Goal: Register for event/course

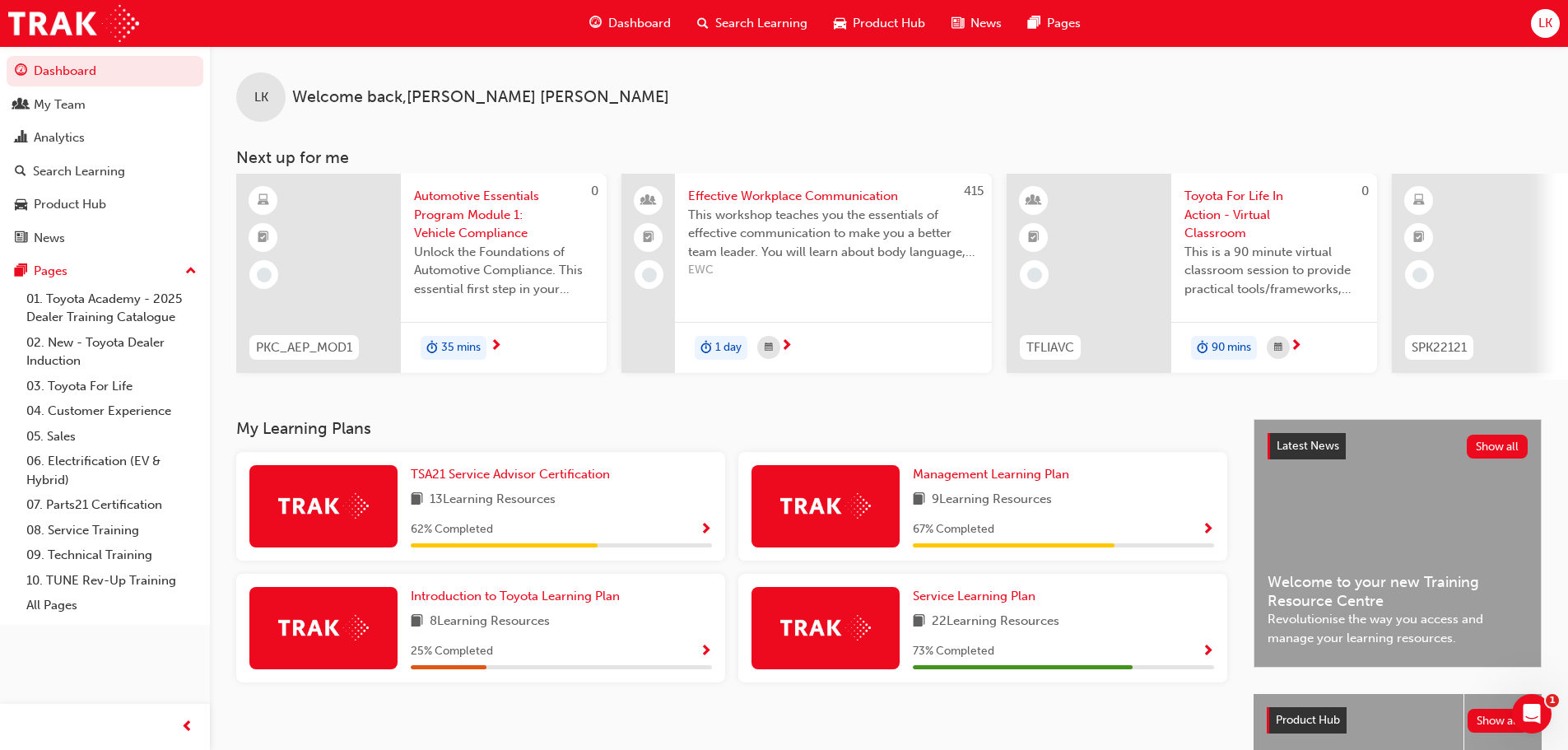
click at [747, 19] on span "Search Learning" at bounding box center [762, 24] width 92 height 19
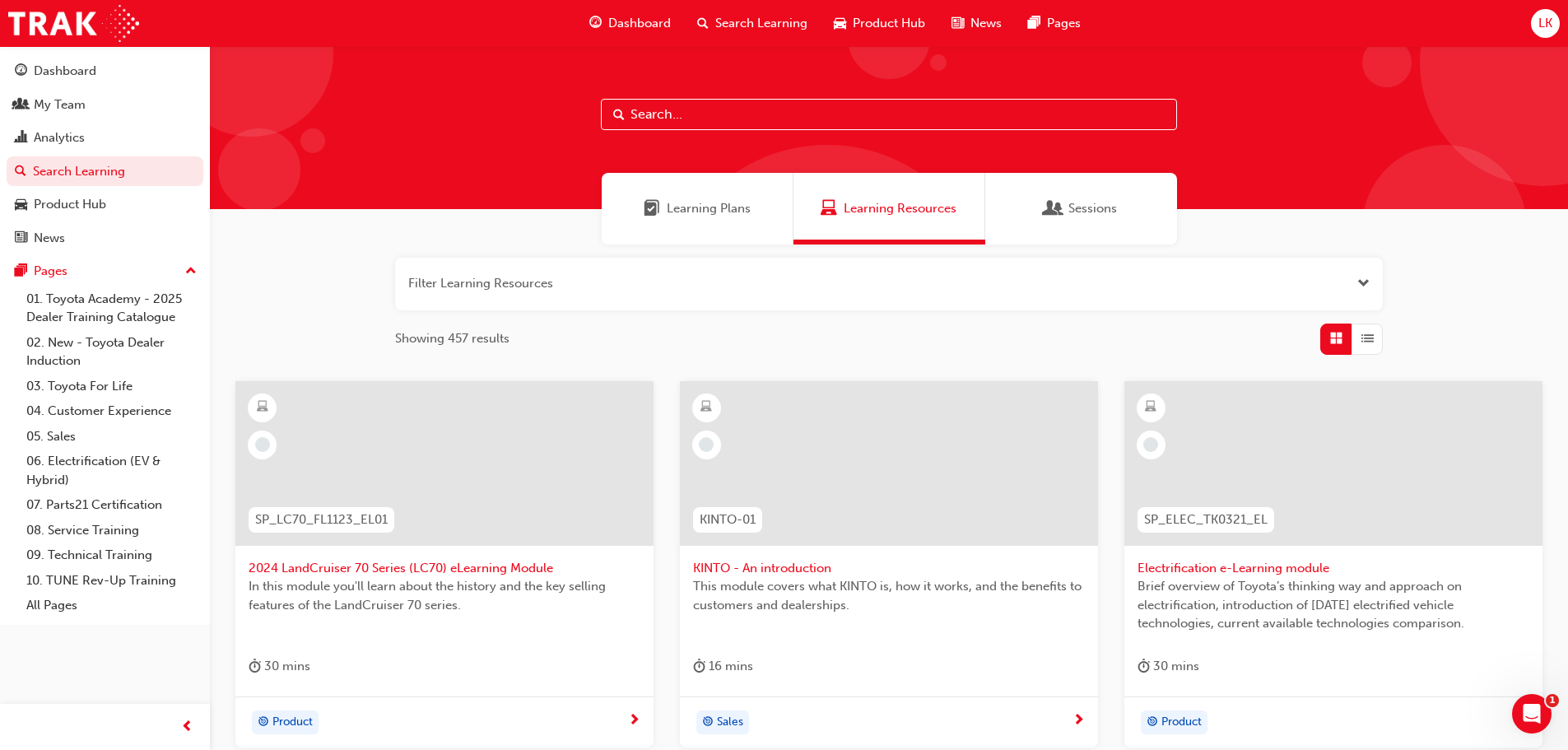
click at [671, 119] on input "text" at bounding box center [890, 114] width 577 height 31
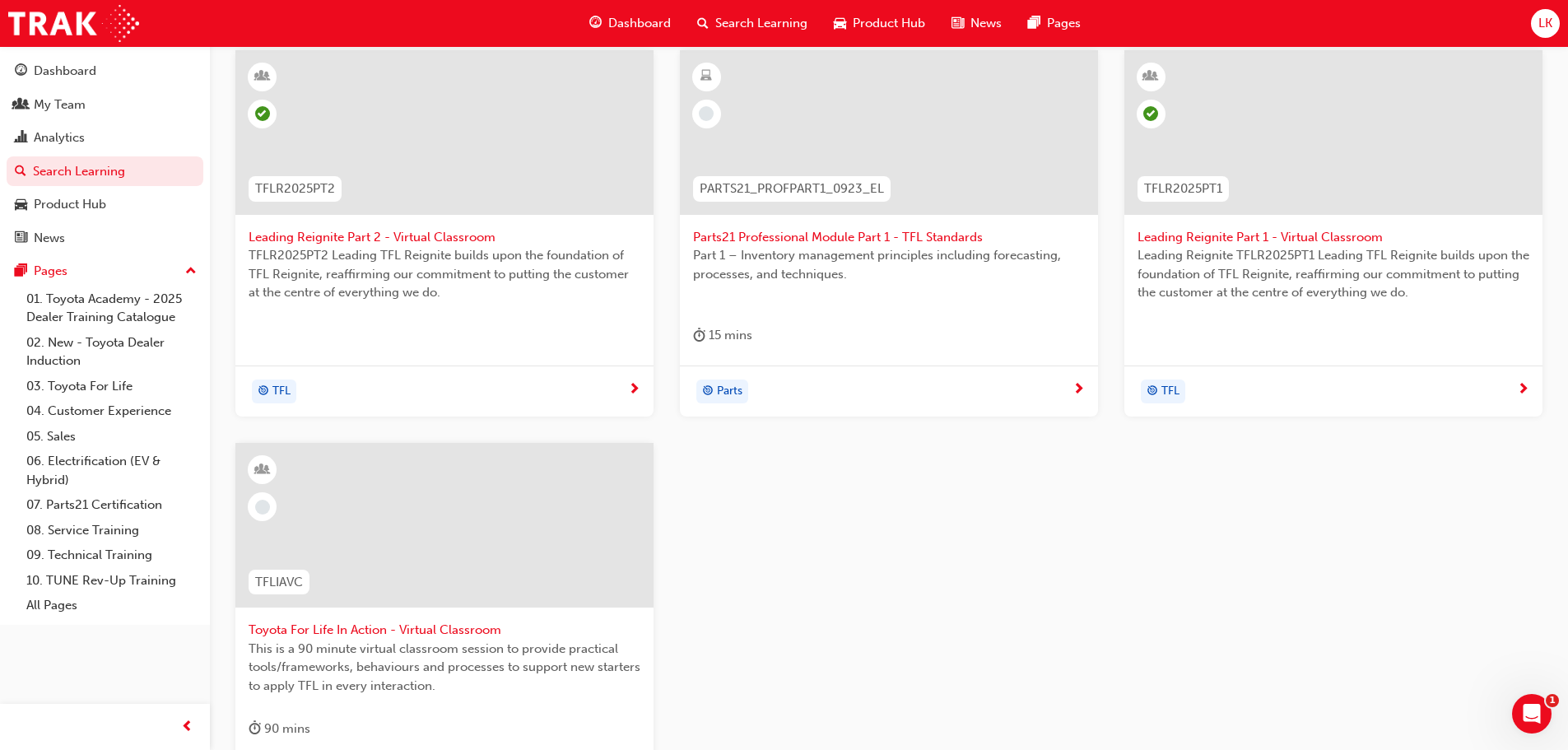
scroll to position [411, 0]
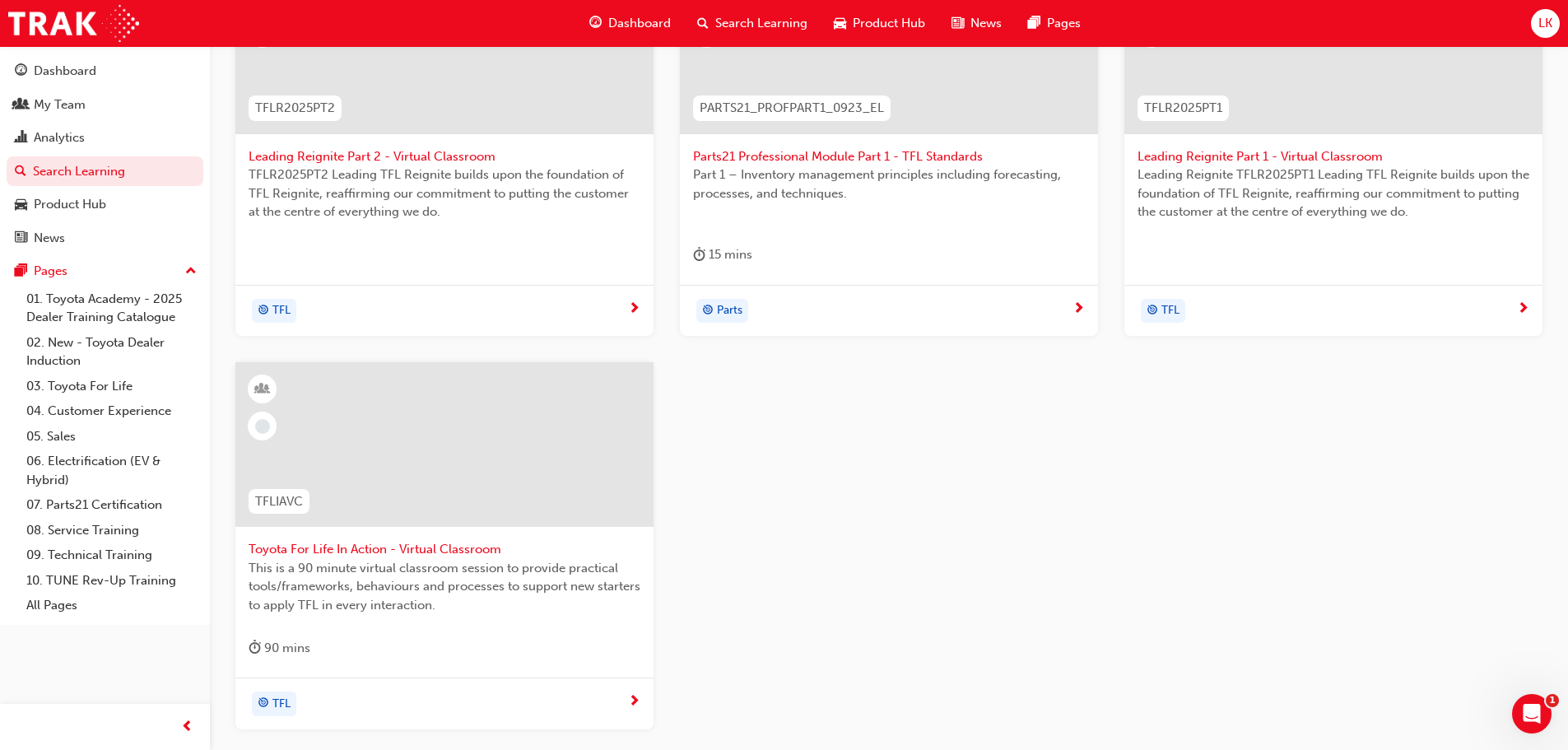
type input "tfl"
click at [332, 556] on span "Toyota For Life In Action - Virtual Classroom" at bounding box center [444, 550] width 392 height 19
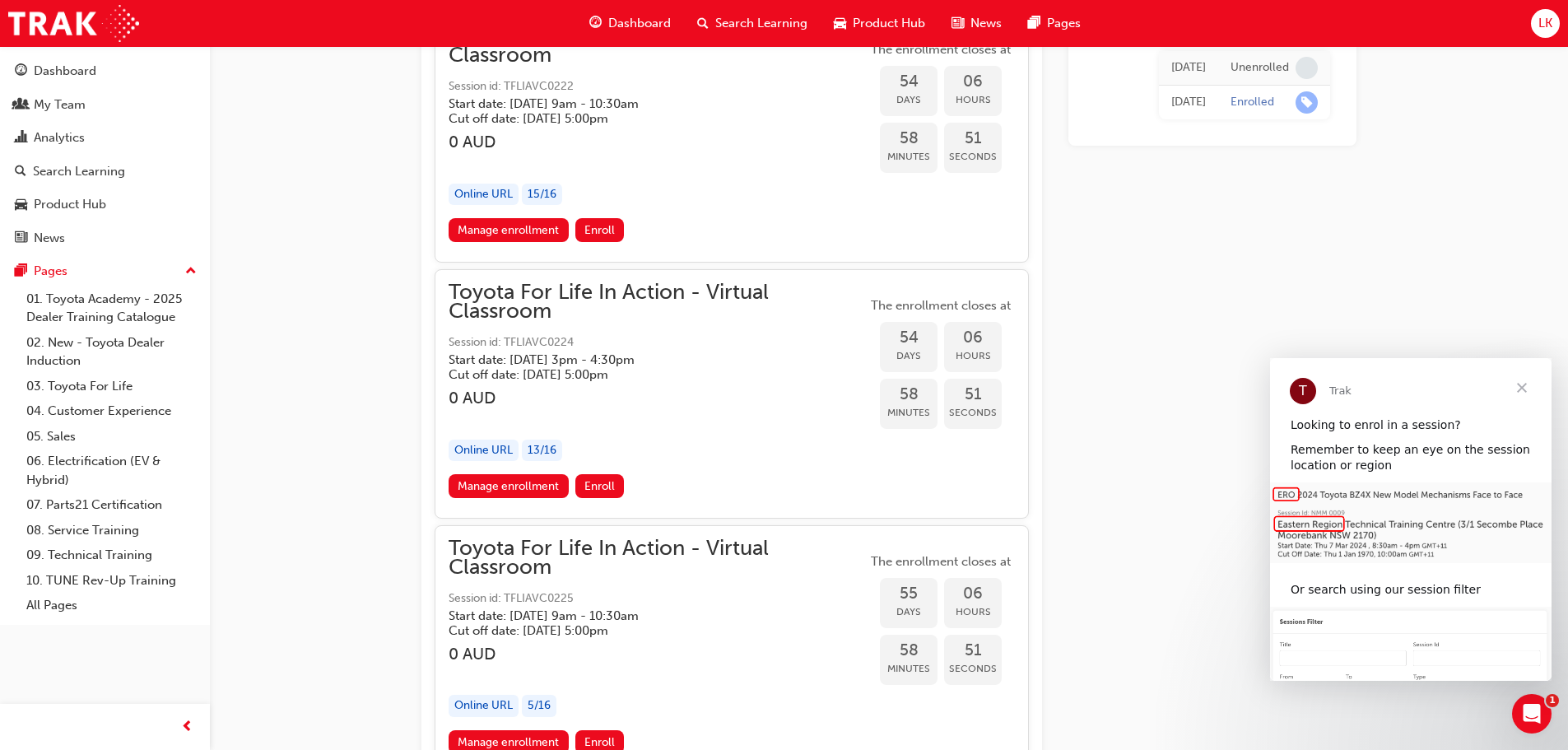
scroll to position [18231, 0]
click at [600, 486] on span "Enroll" at bounding box center [600, 484] width 31 height 14
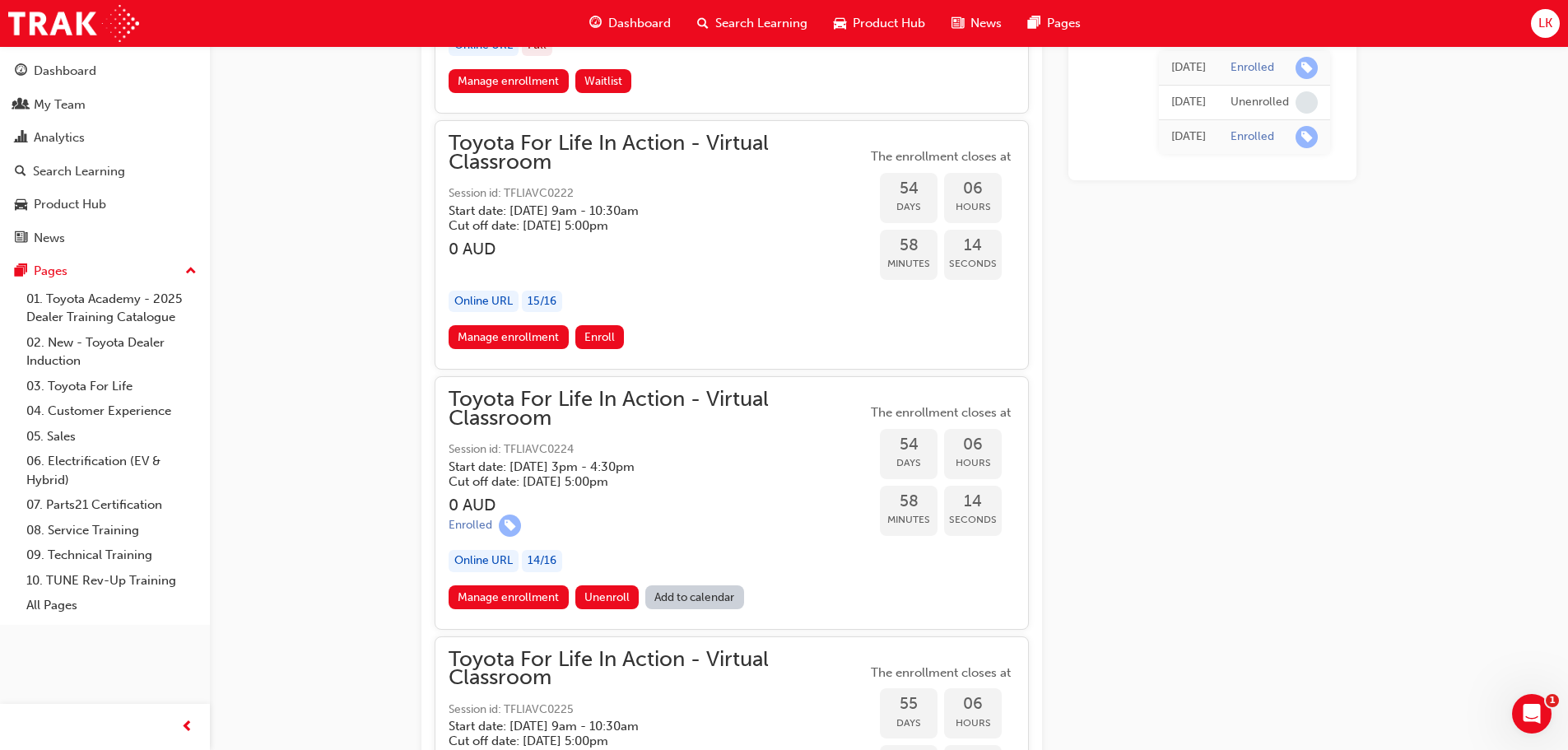
scroll to position [18076, 0]
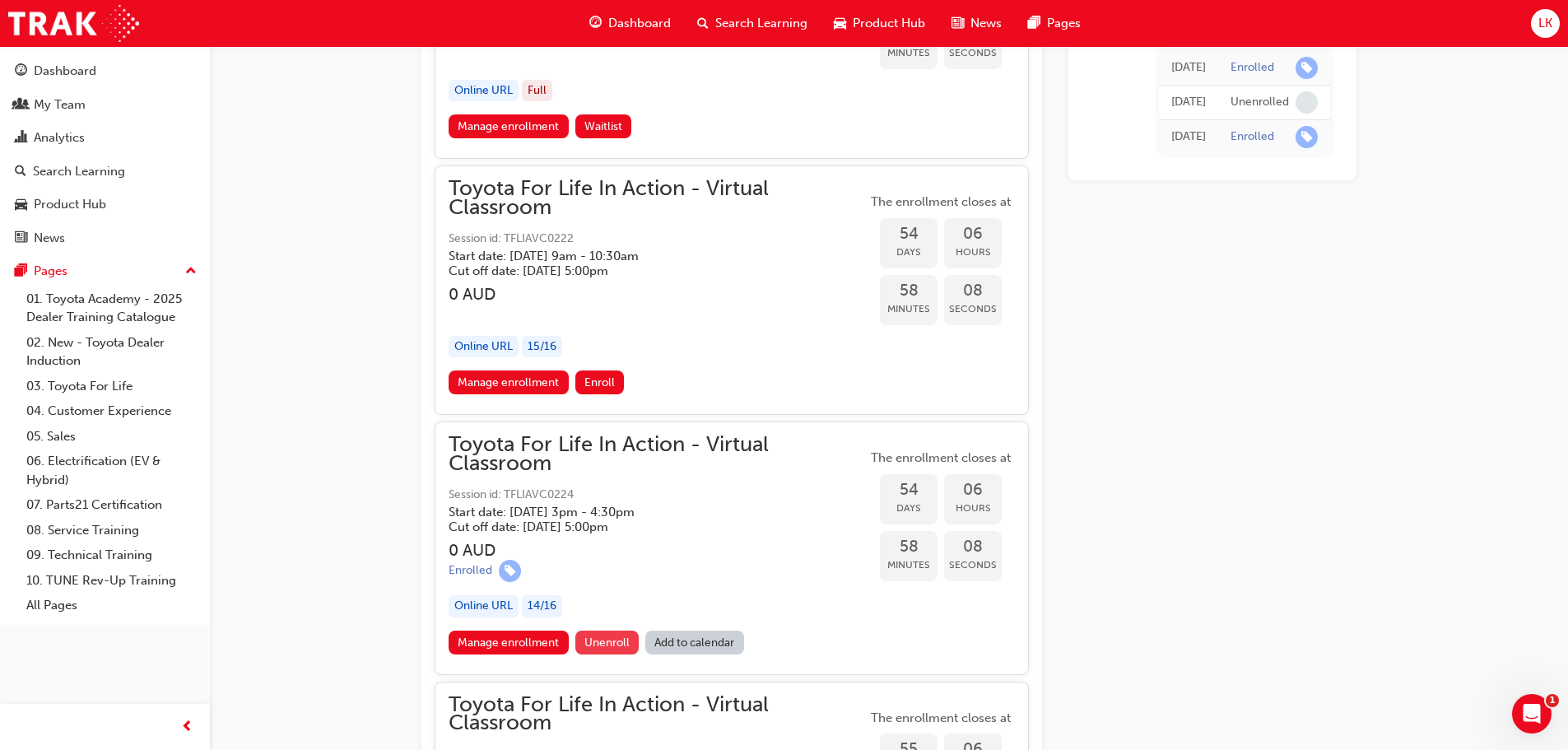
click at [604, 642] on span "Unenroll" at bounding box center [606, 642] width 45 height 14
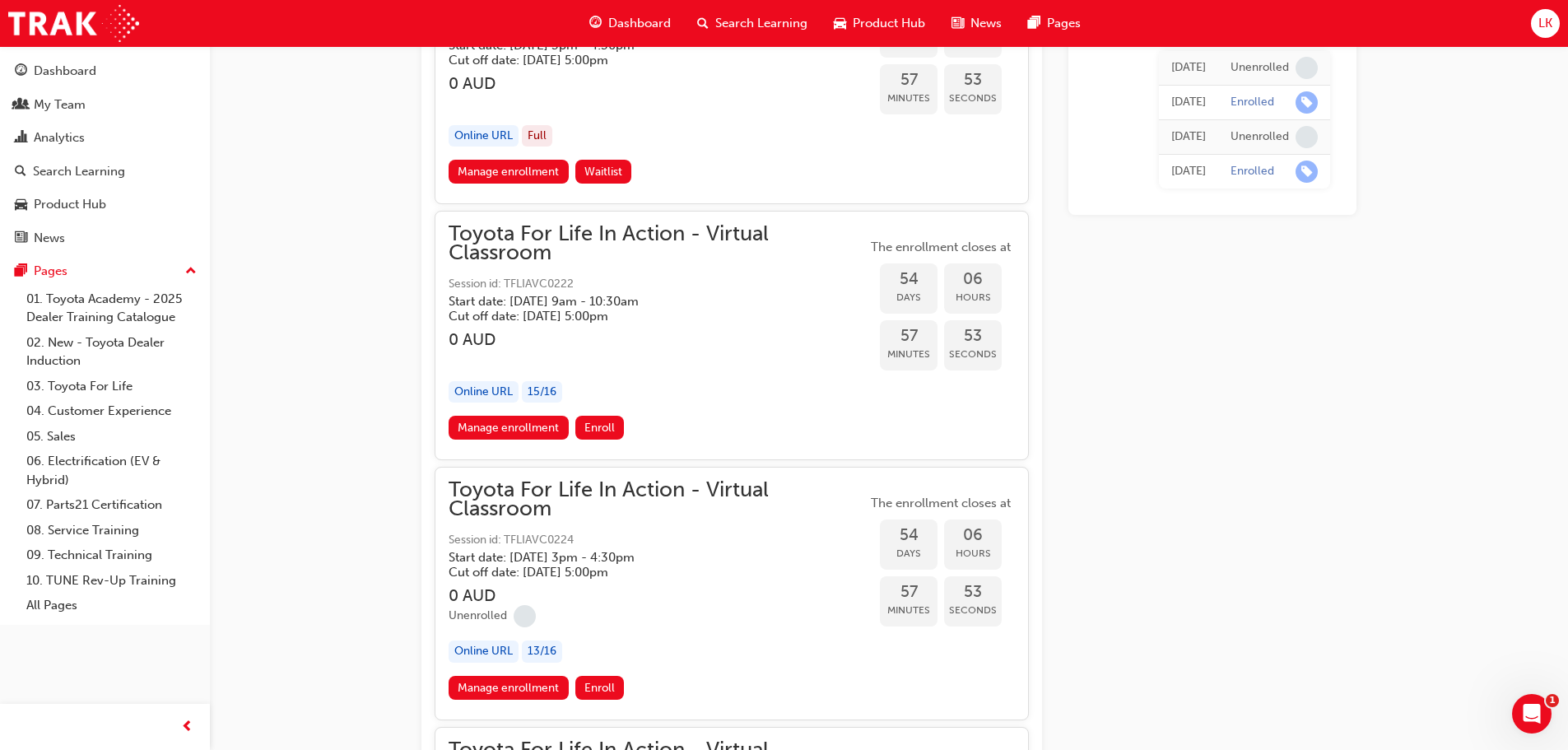
scroll to position [18211, 0]
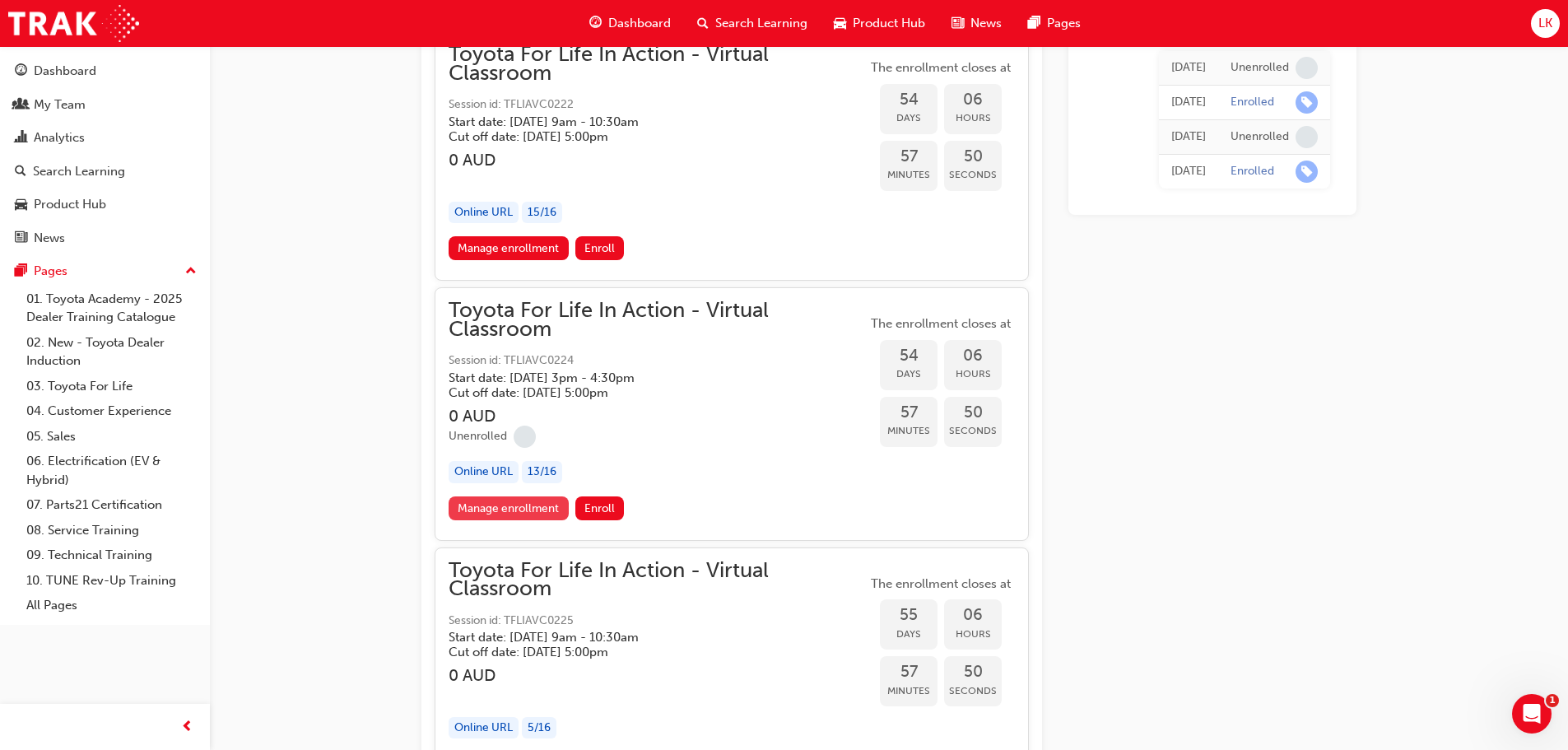
click at [509, 510] on link "Manage enrollment" at bounding box center [509, 508] width 120 height 24
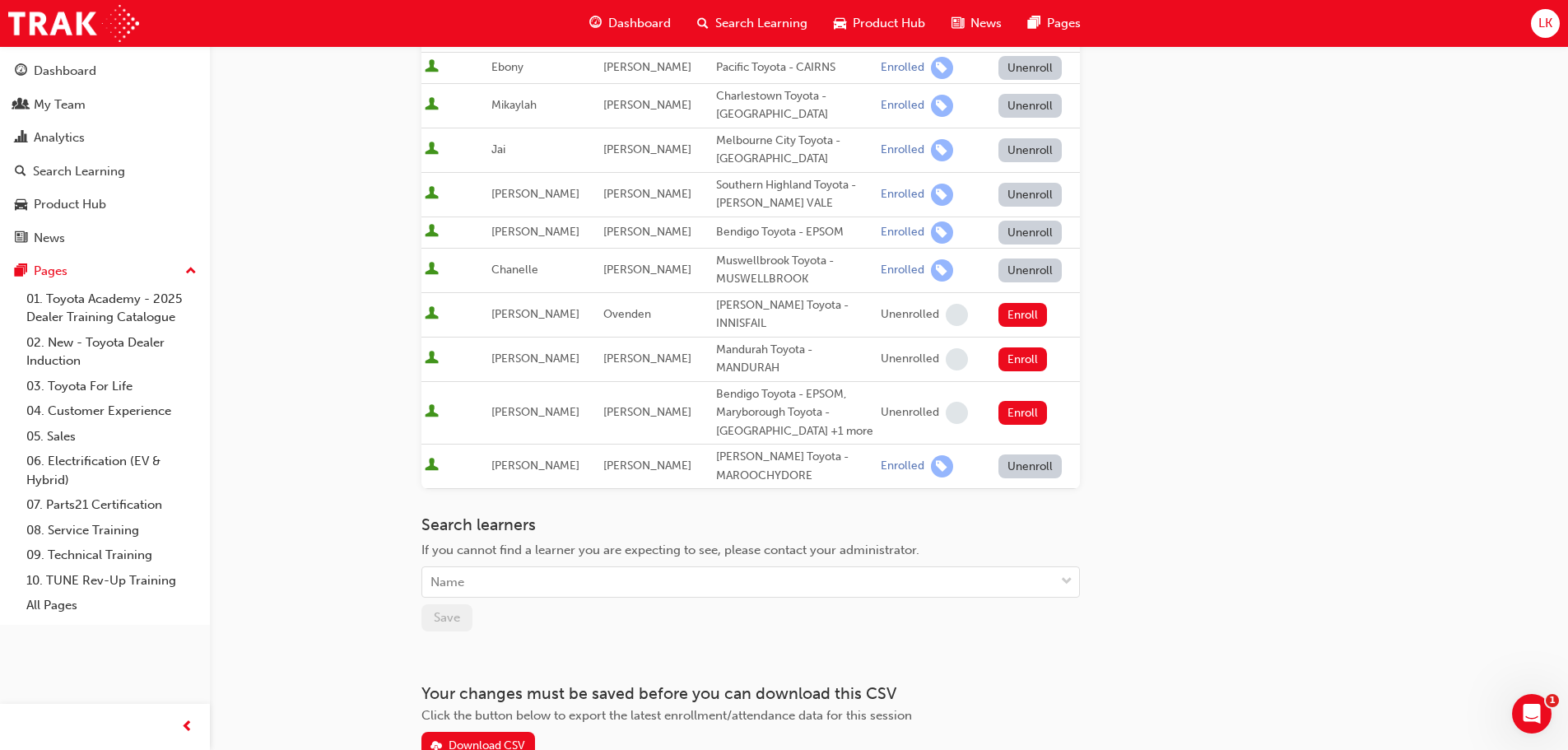
scroll to position [691, 0]
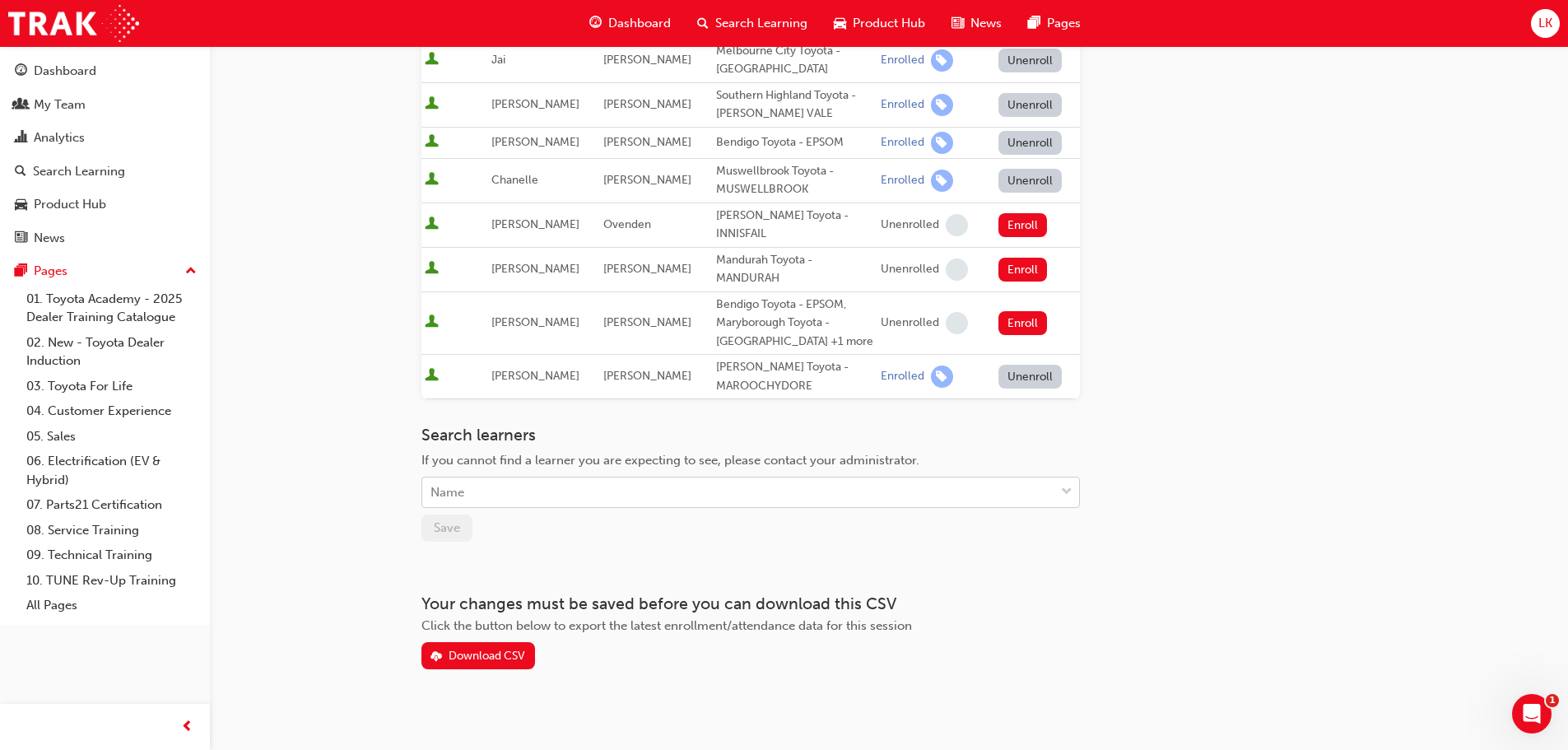
click at [449, 484] on div "Name" at bounding box center [448, 493] width 34 height 19
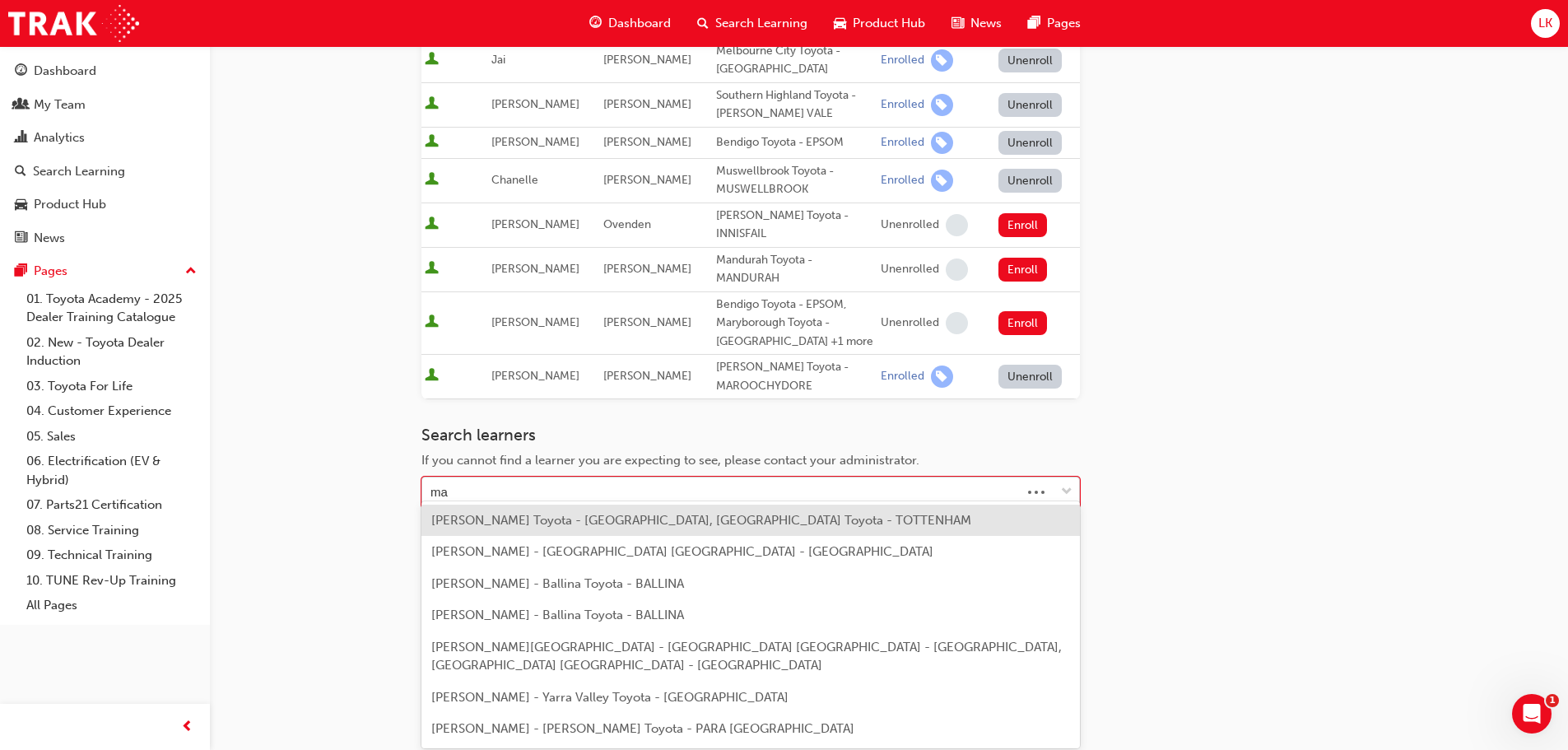
type input "m"
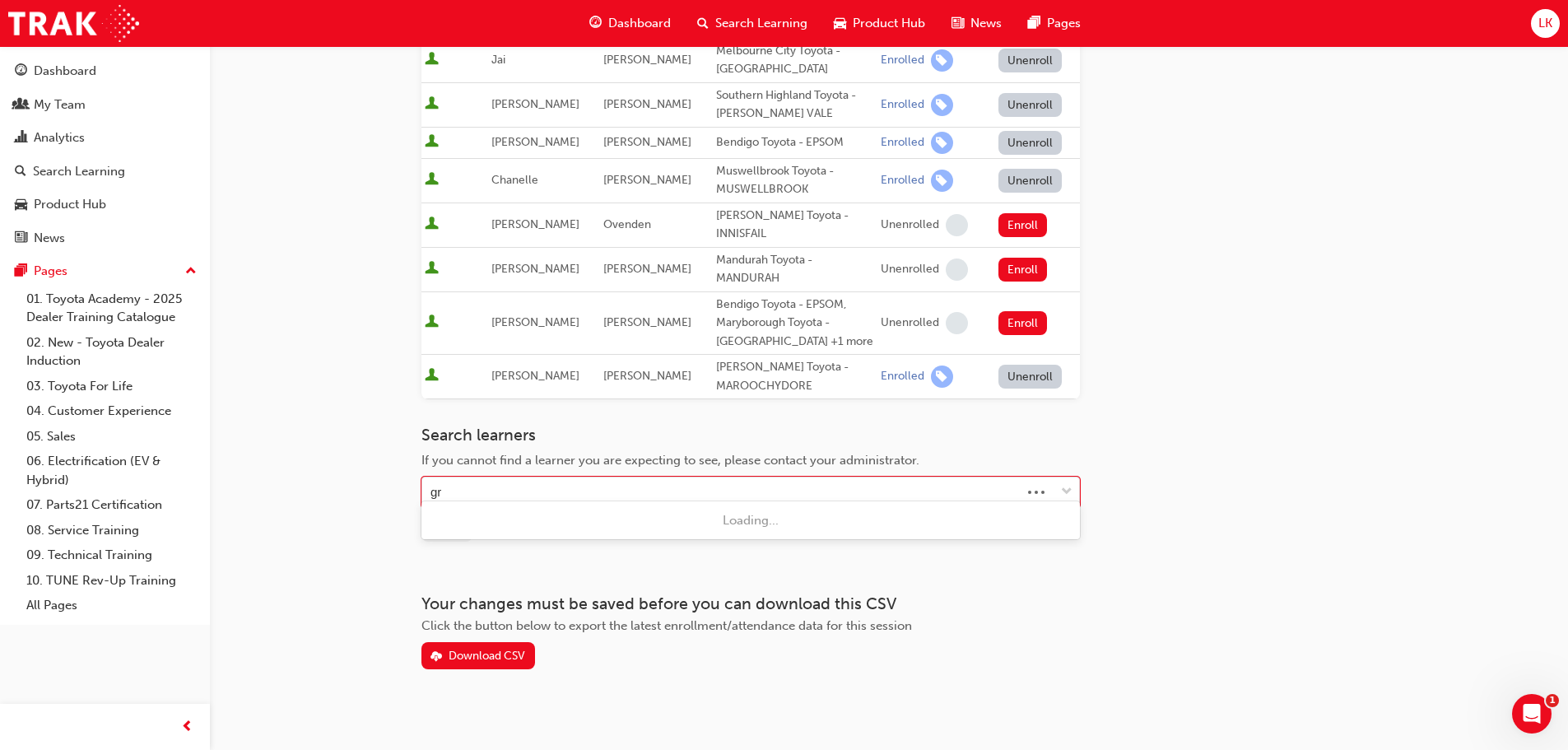
scroll to position [0, 0]
type input "gra"
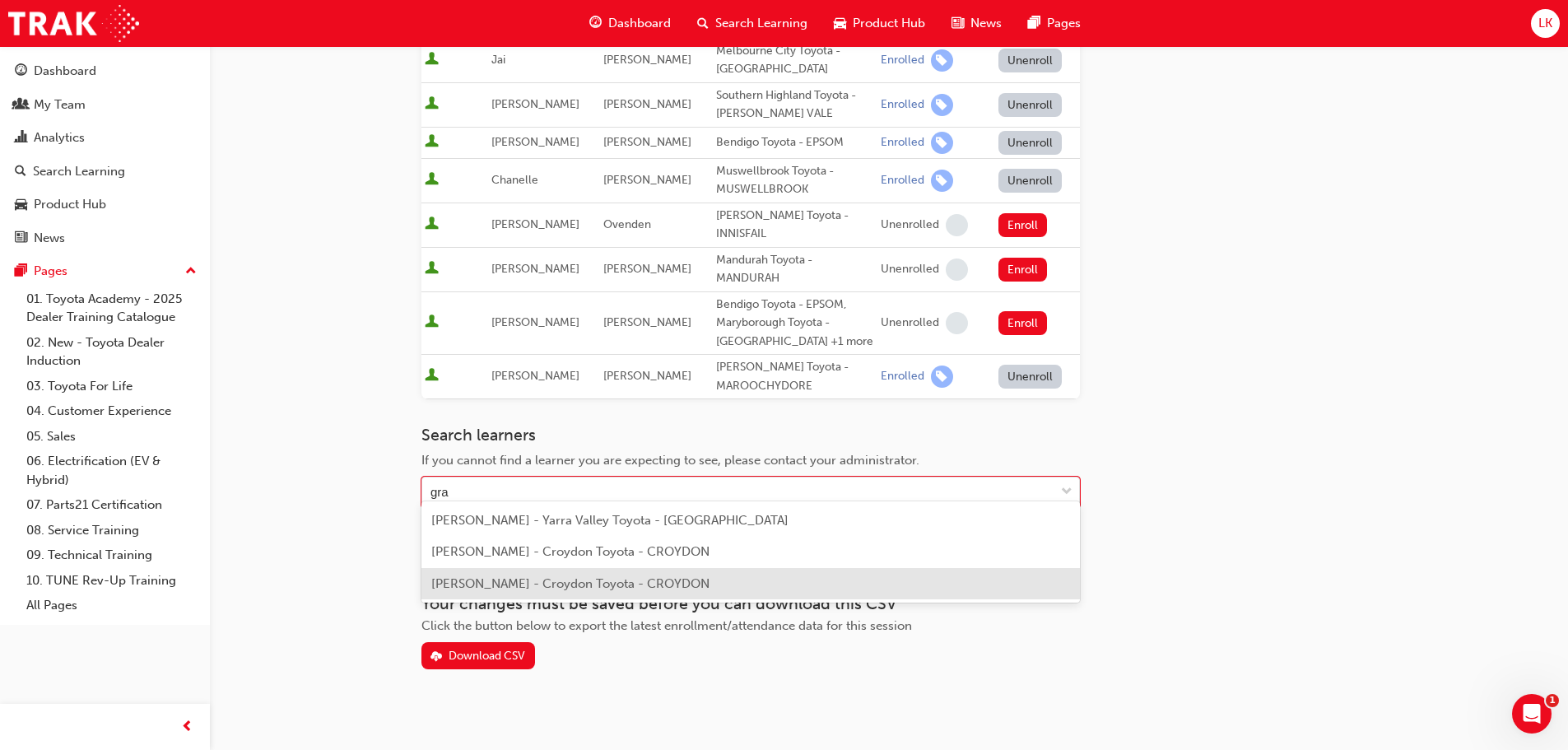
click at [523, 583] on span "Grady Mulcahy - Croydon Toyota - CROYDON" at bounding box center [571, 584] width 278 height 14
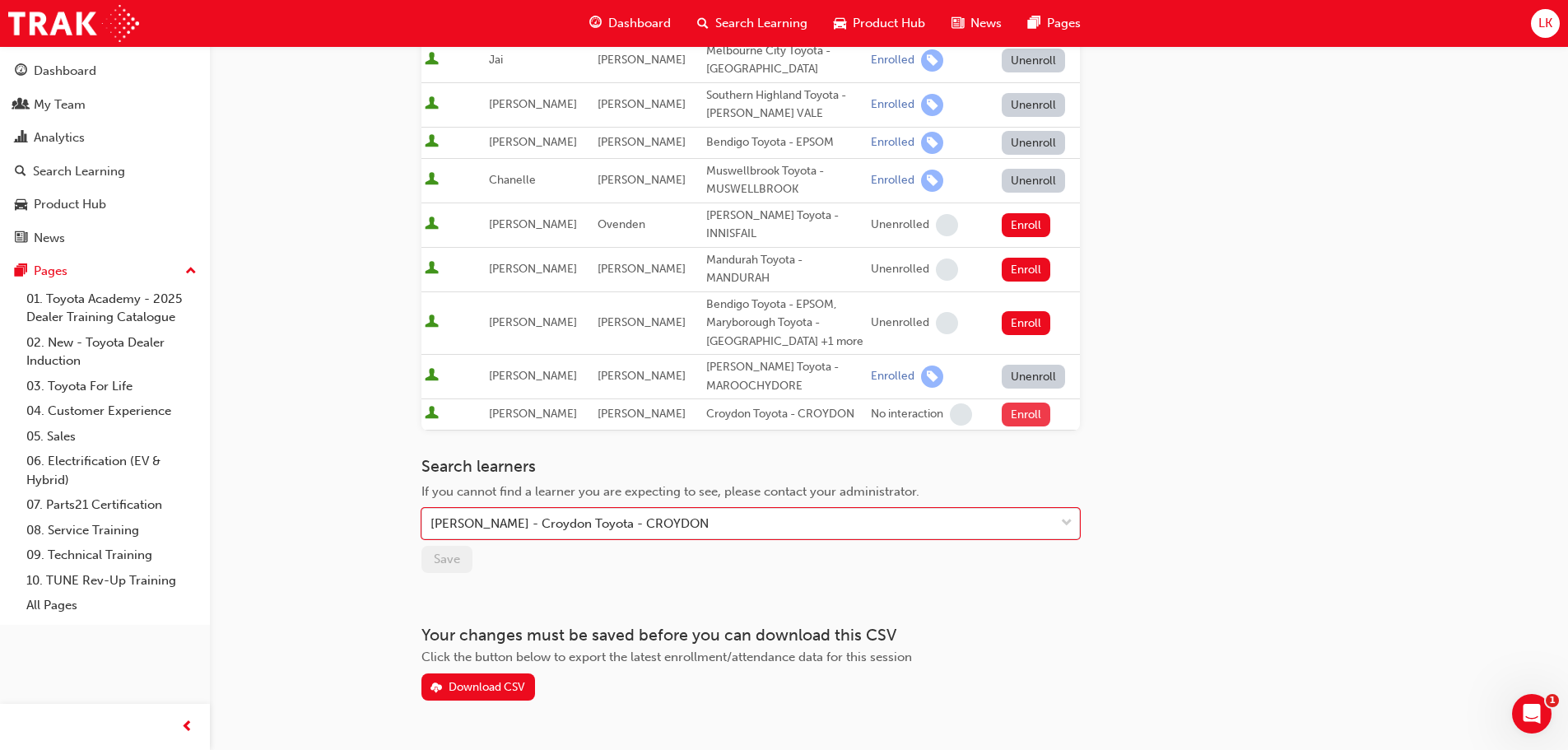
click at [1015, 403] on button "Enroll" at bounding box center [1026, 415] width 49 height 24
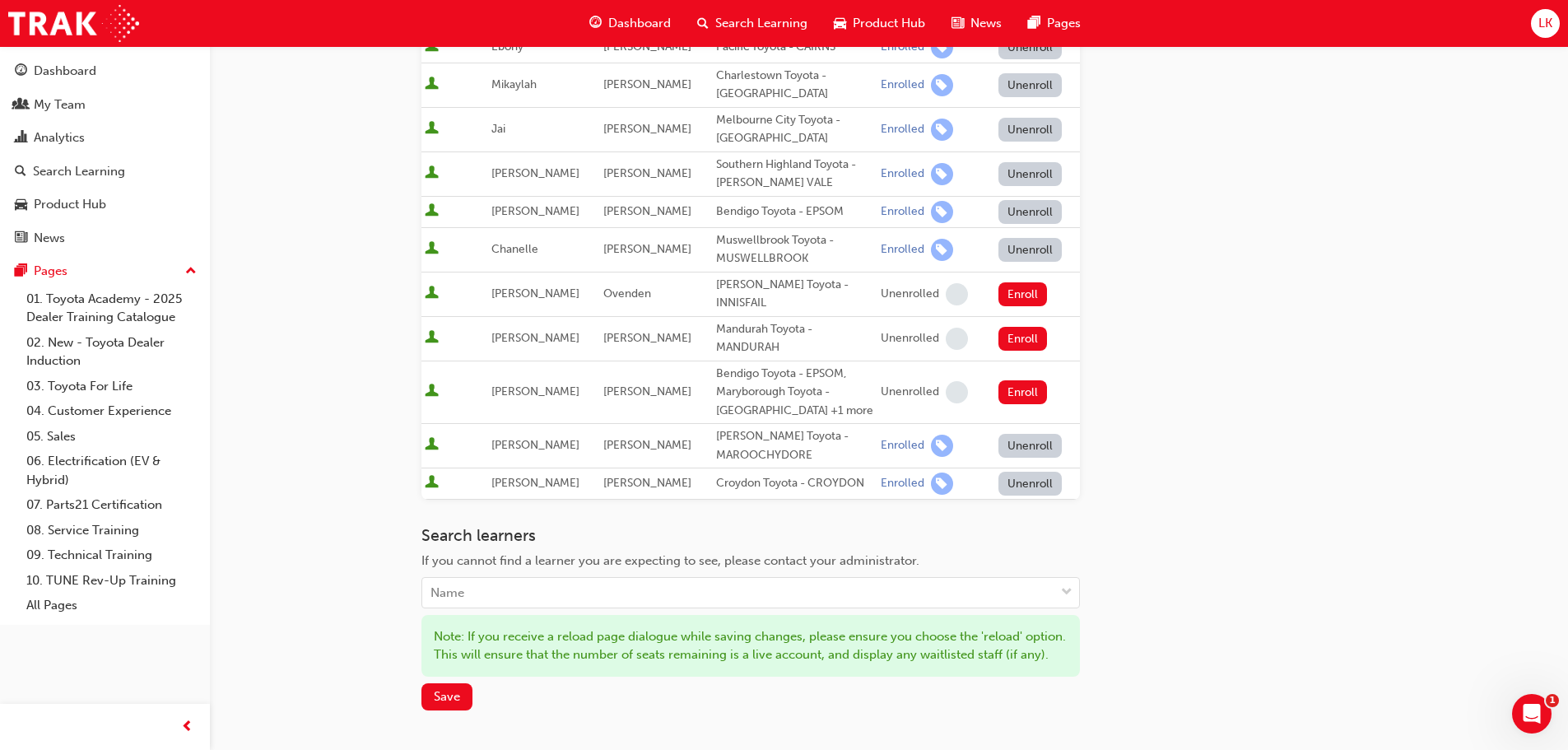
scroll to position [659, 0]
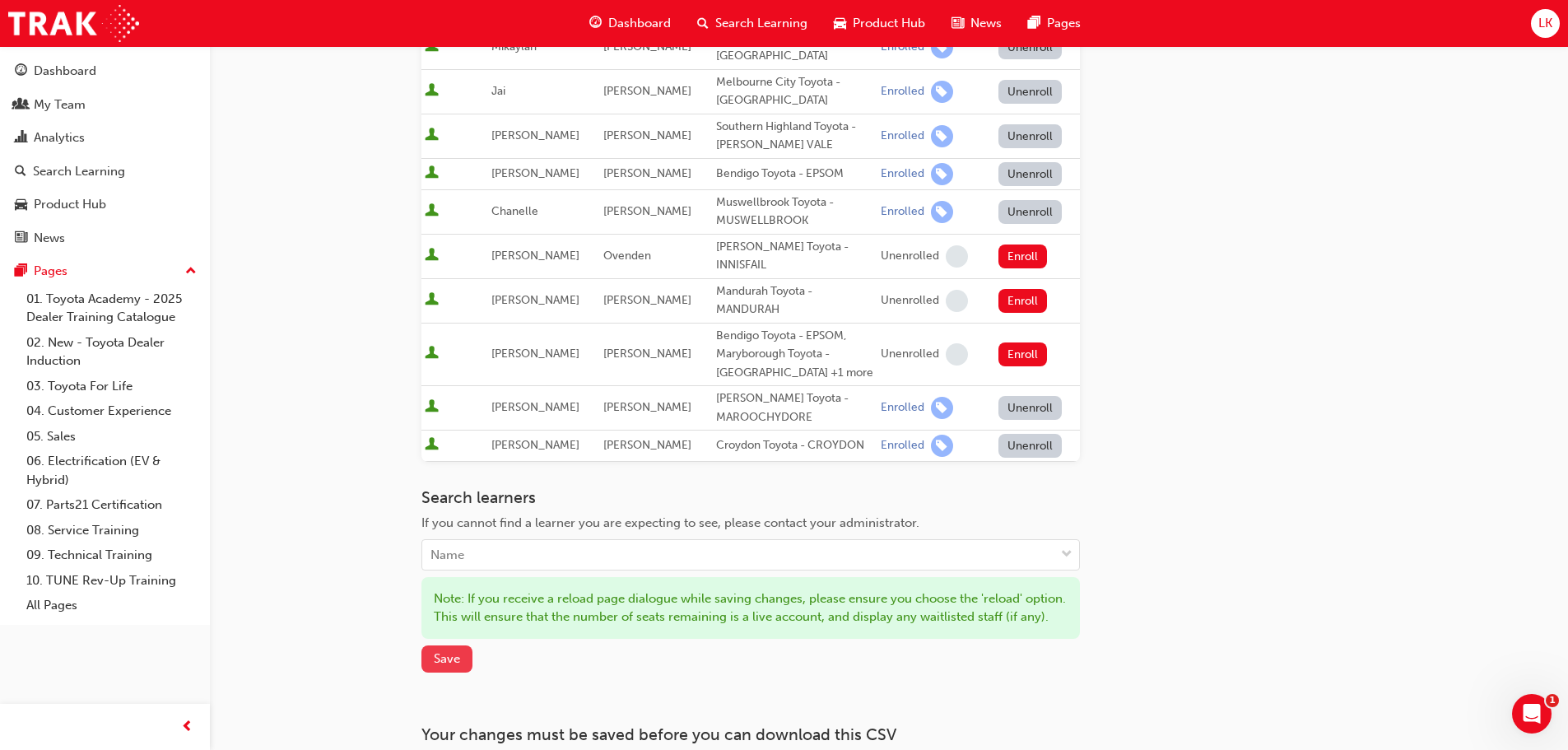
click at [441, 666] on span "Save" at bounding box center [447, 658] width 26 height 14
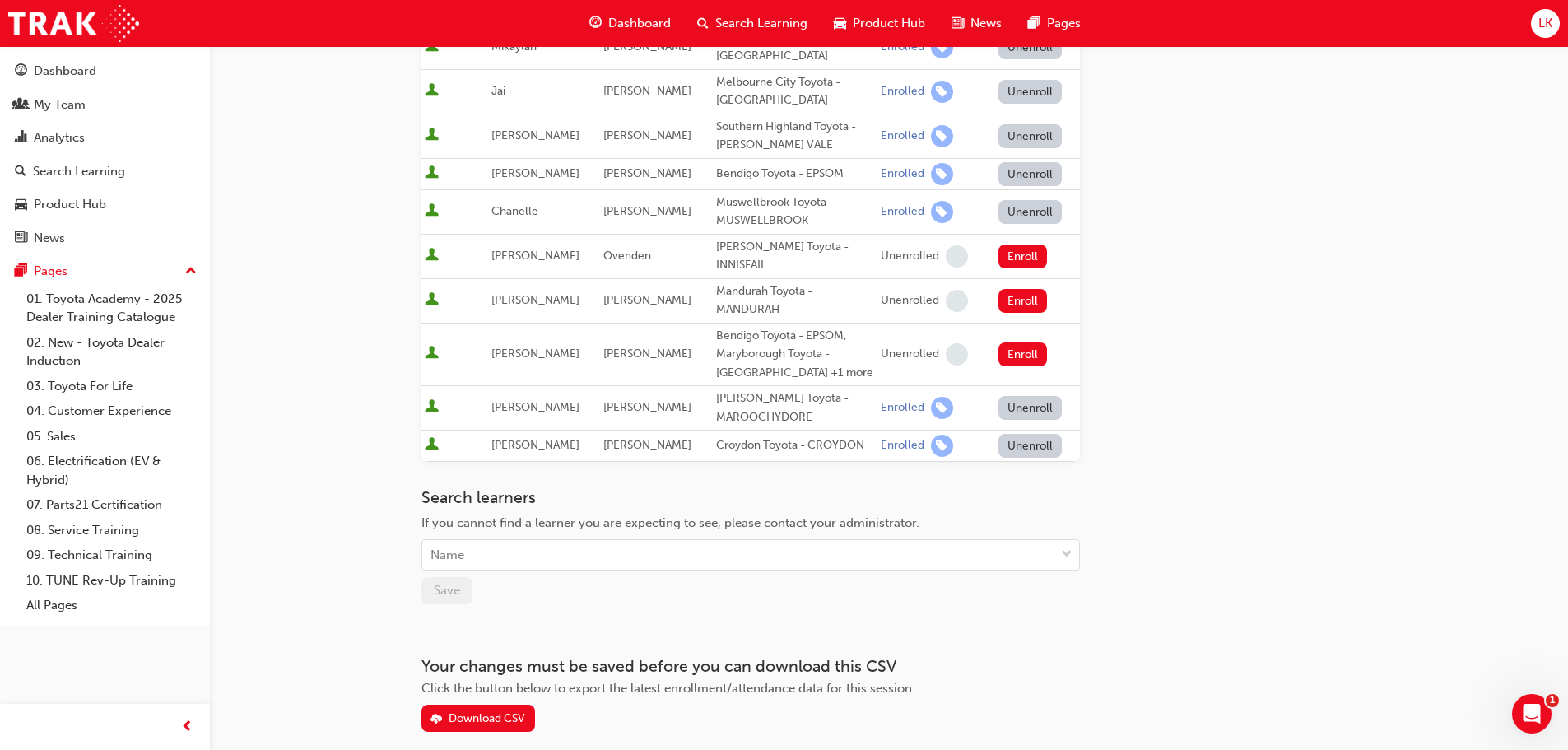
click at [1018, 434] on button "Unenroll" at bounding box center [1031, 446] width 64 height 24
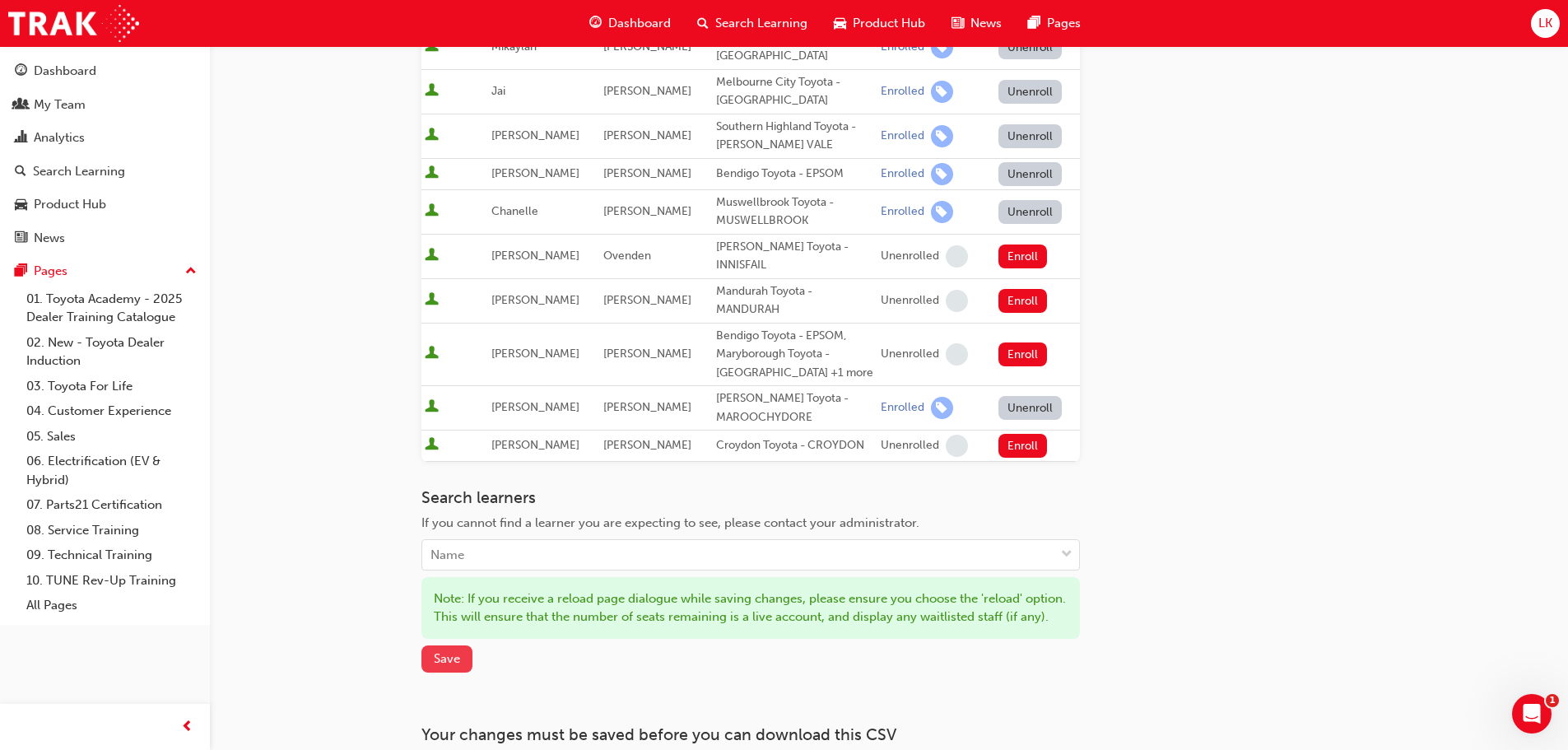
click at [450, 664] on span "Save" at bounding box center [447, 658] width 26 height 14
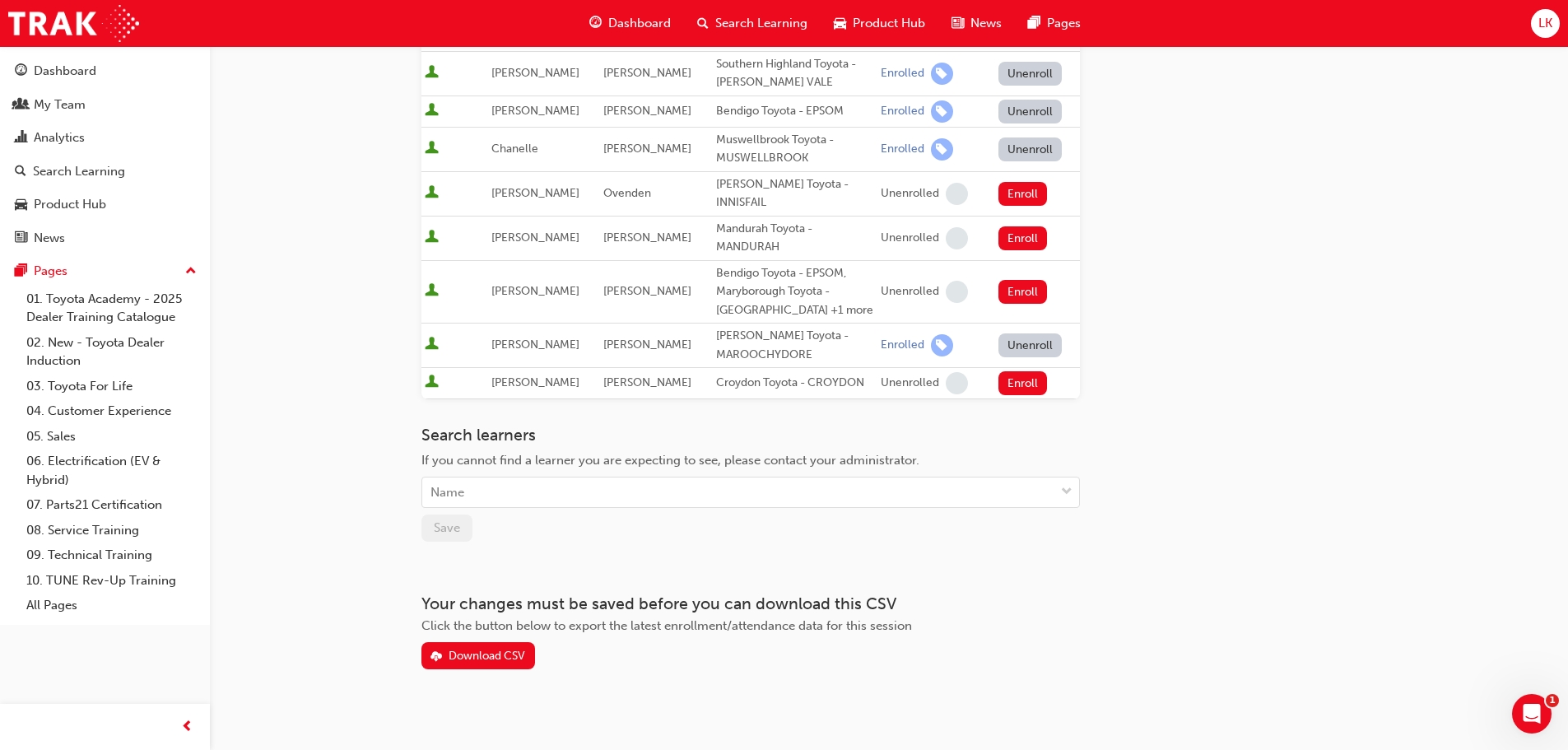
scroll to position [392, 0]
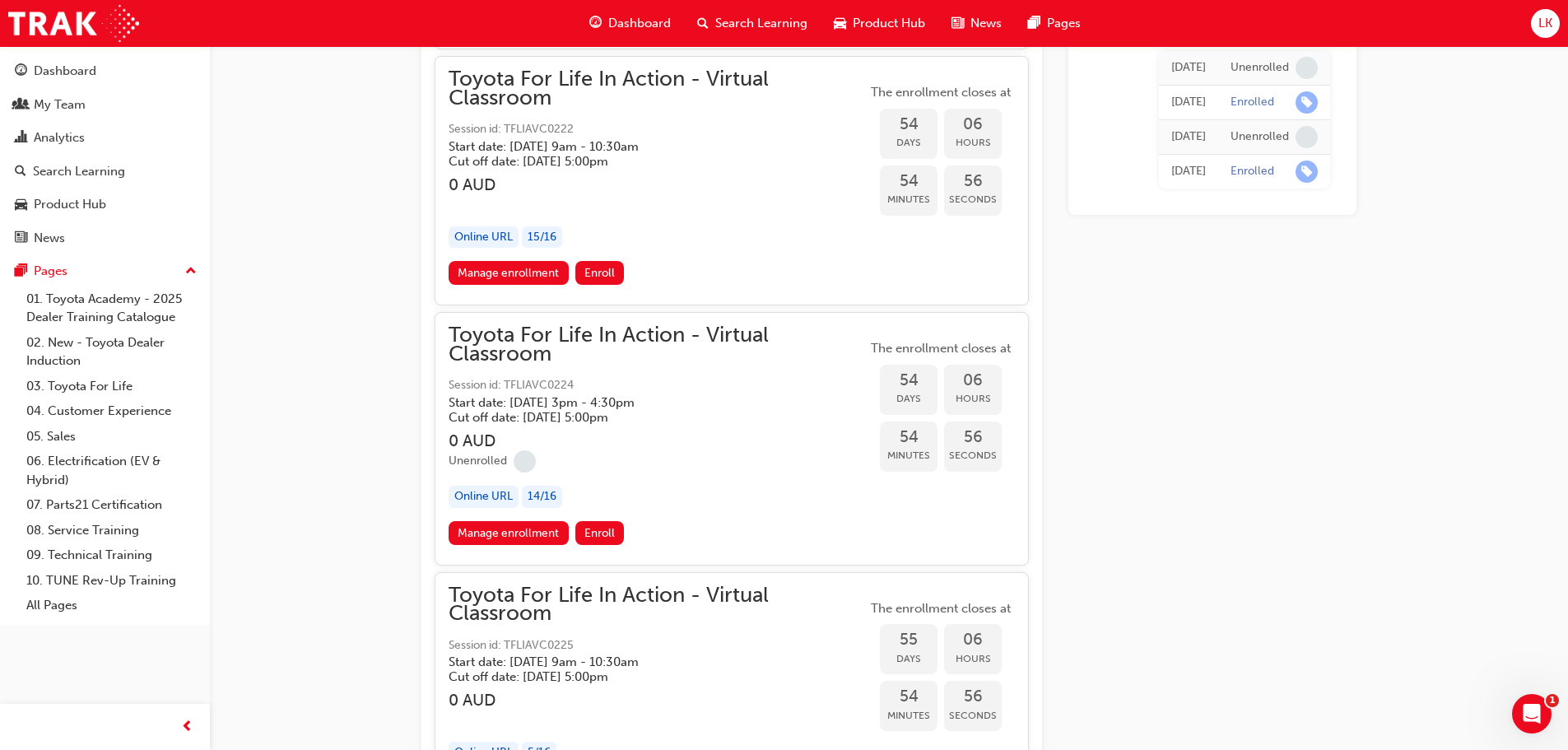
scroll to position [18249, 0]
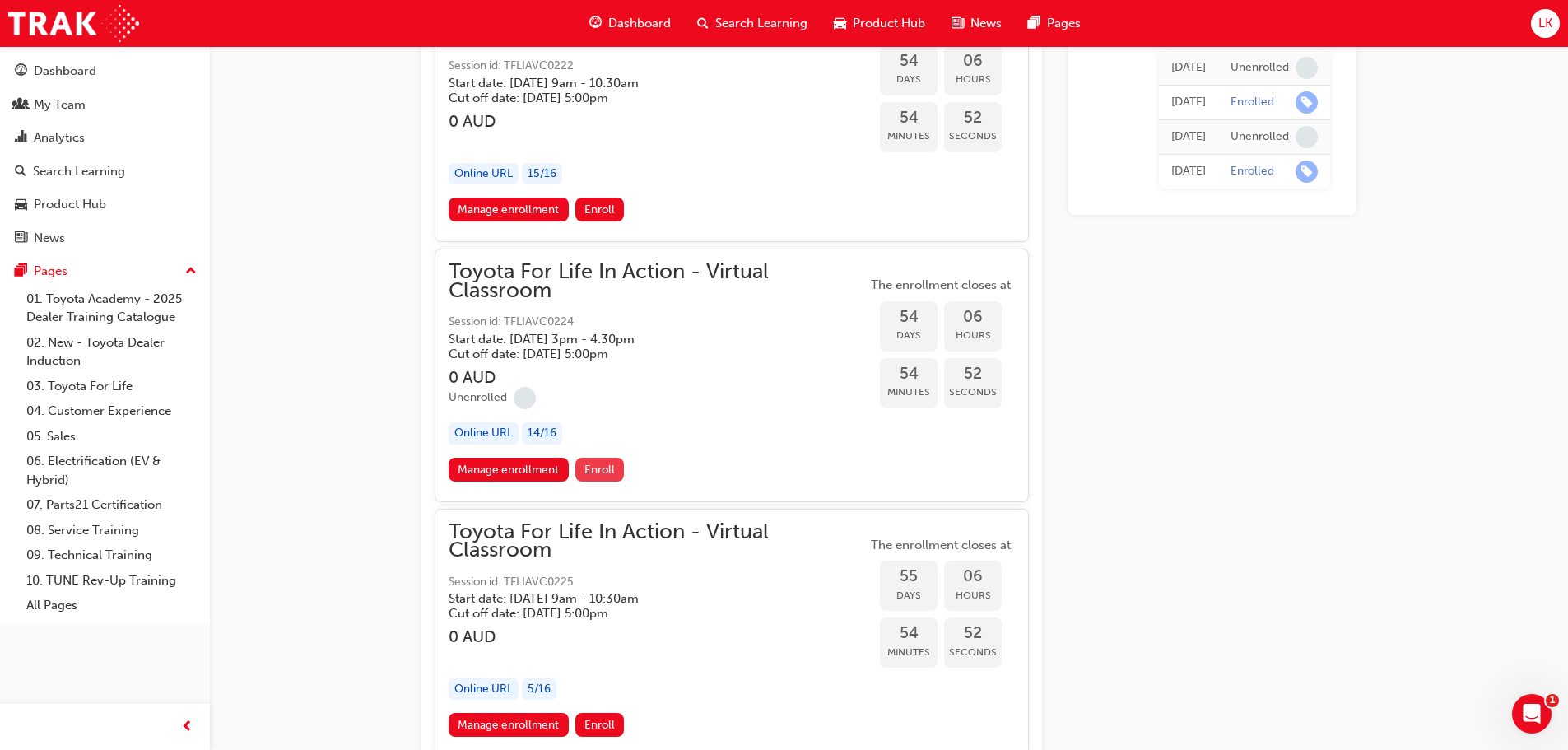
click at [588, 467] on span "Enroll" at bounding box center [600, 470] width 31 height 14
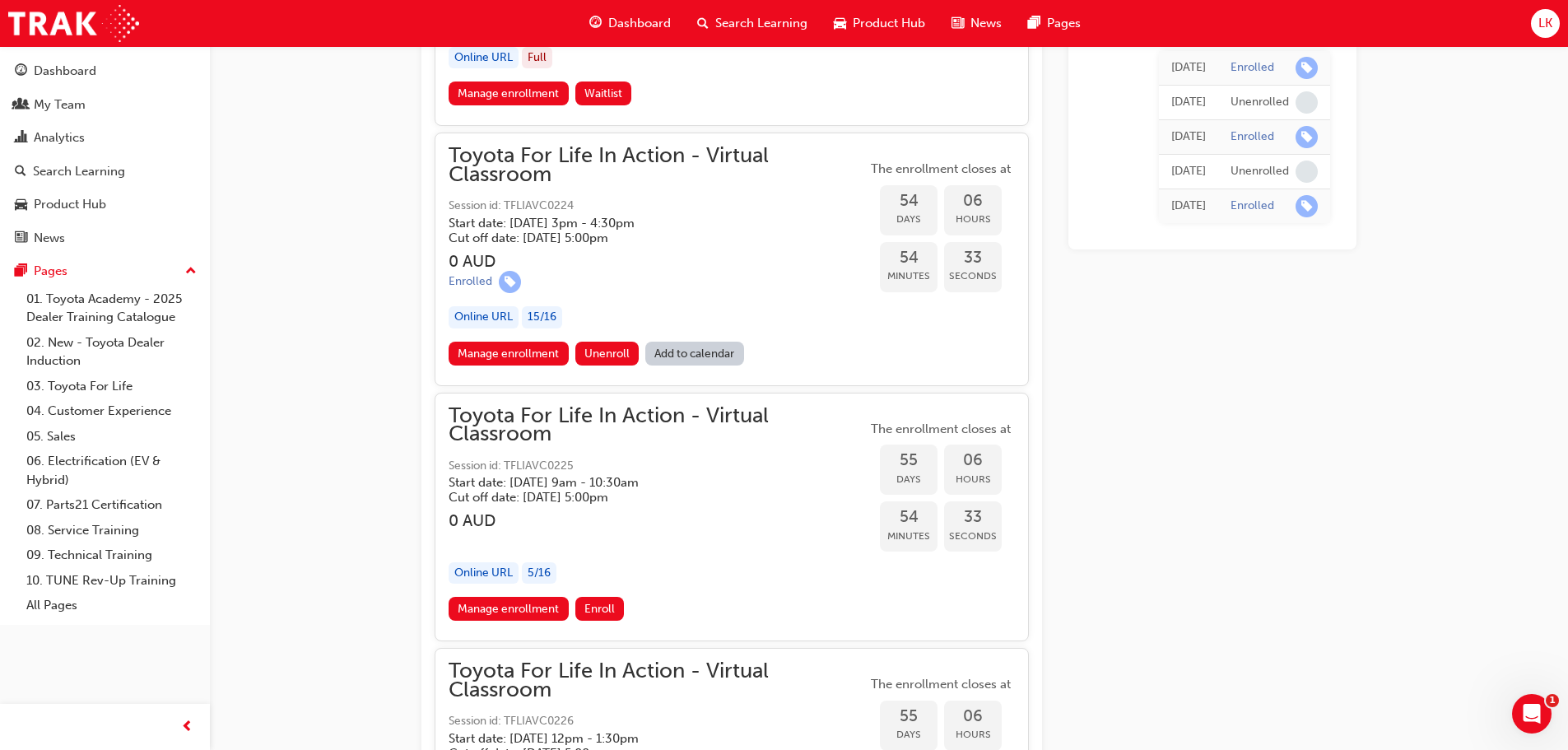
scroll to position [18167, 0]
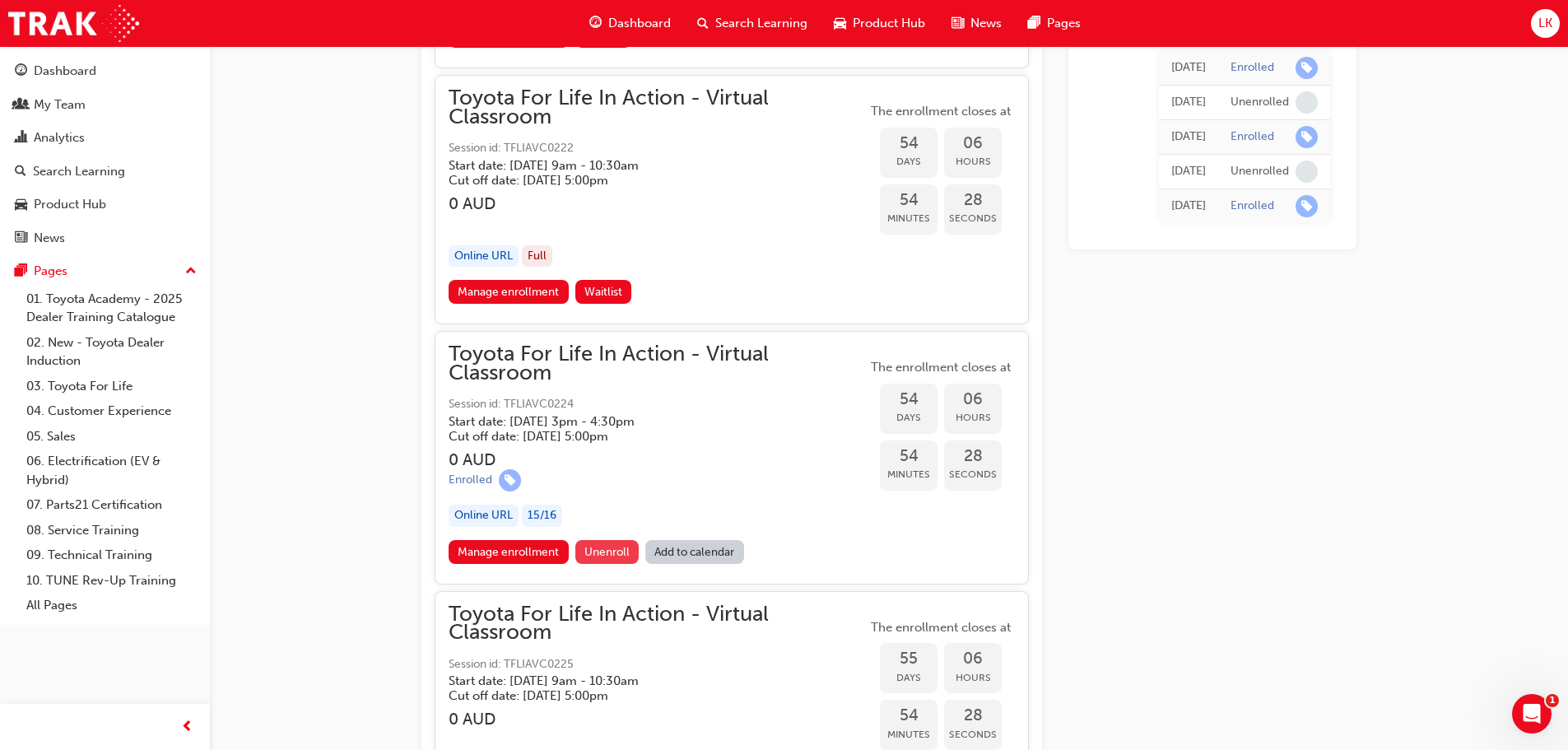
click at [598, 552] on span "Unenroll" at bounding box center [606, 552] width 45 height 14
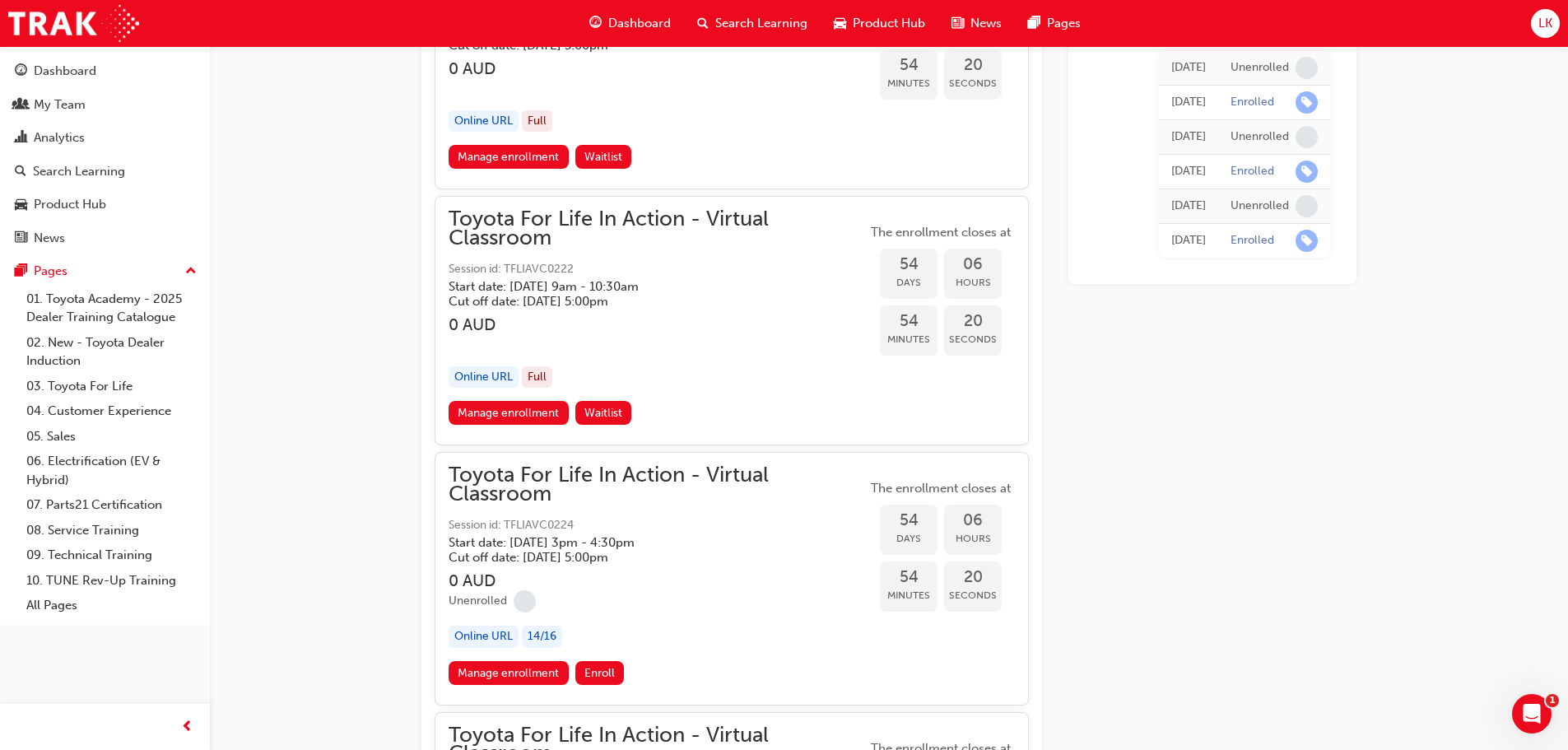
scroll to position [18248, 0]
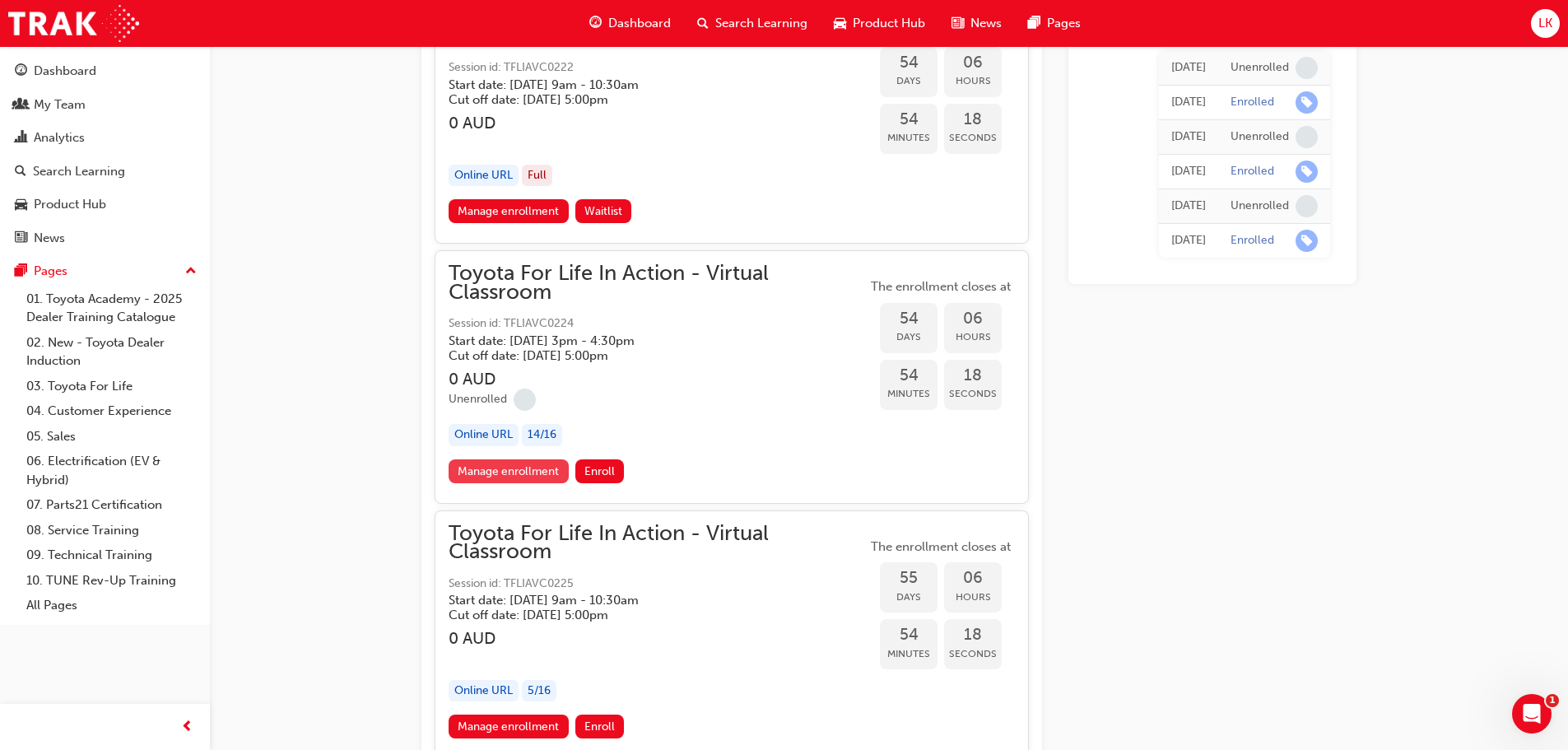
click at [499, 469] on link "Manage enrollment" at bounding box center [509, 472] width 120 height 24
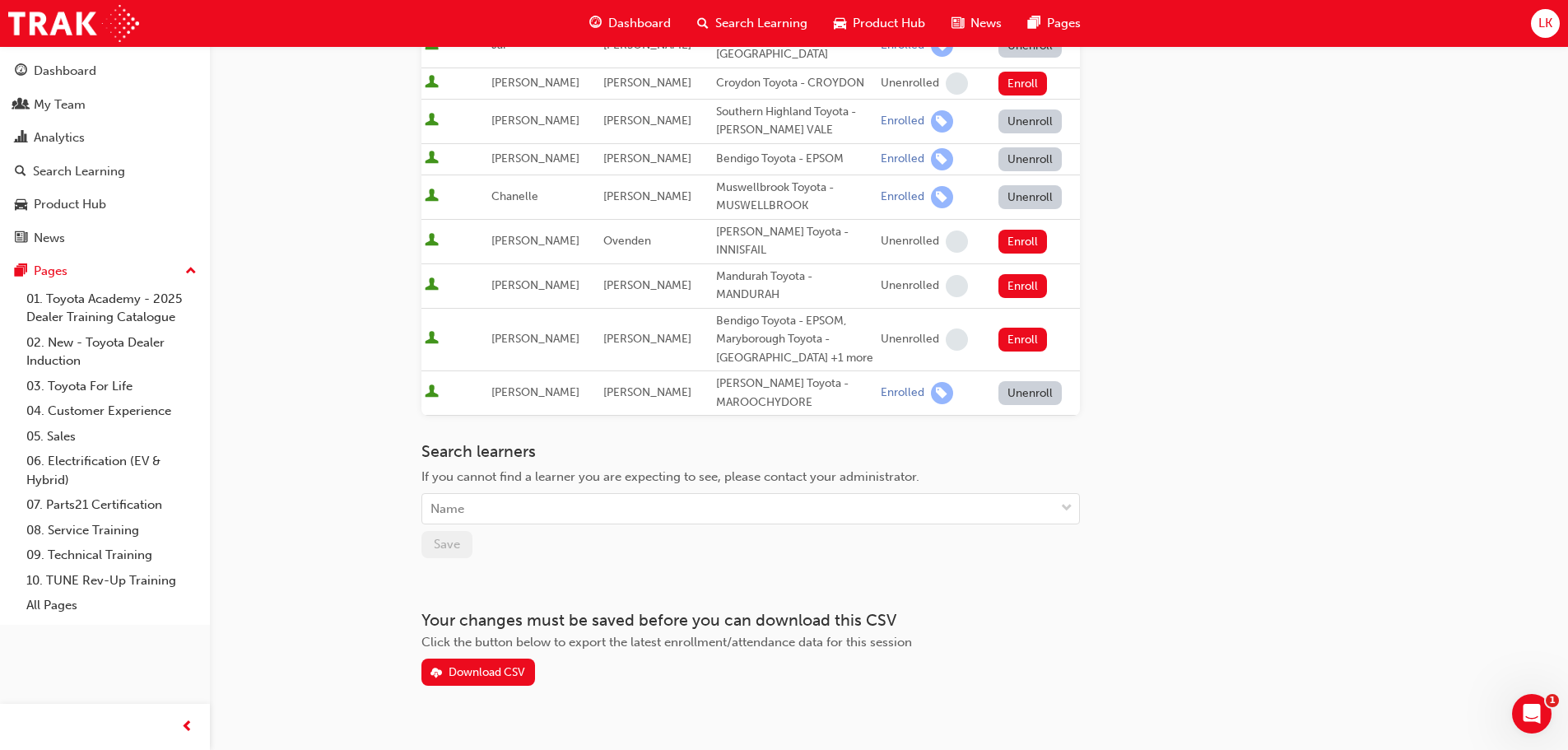
scroll to position [753, 0]
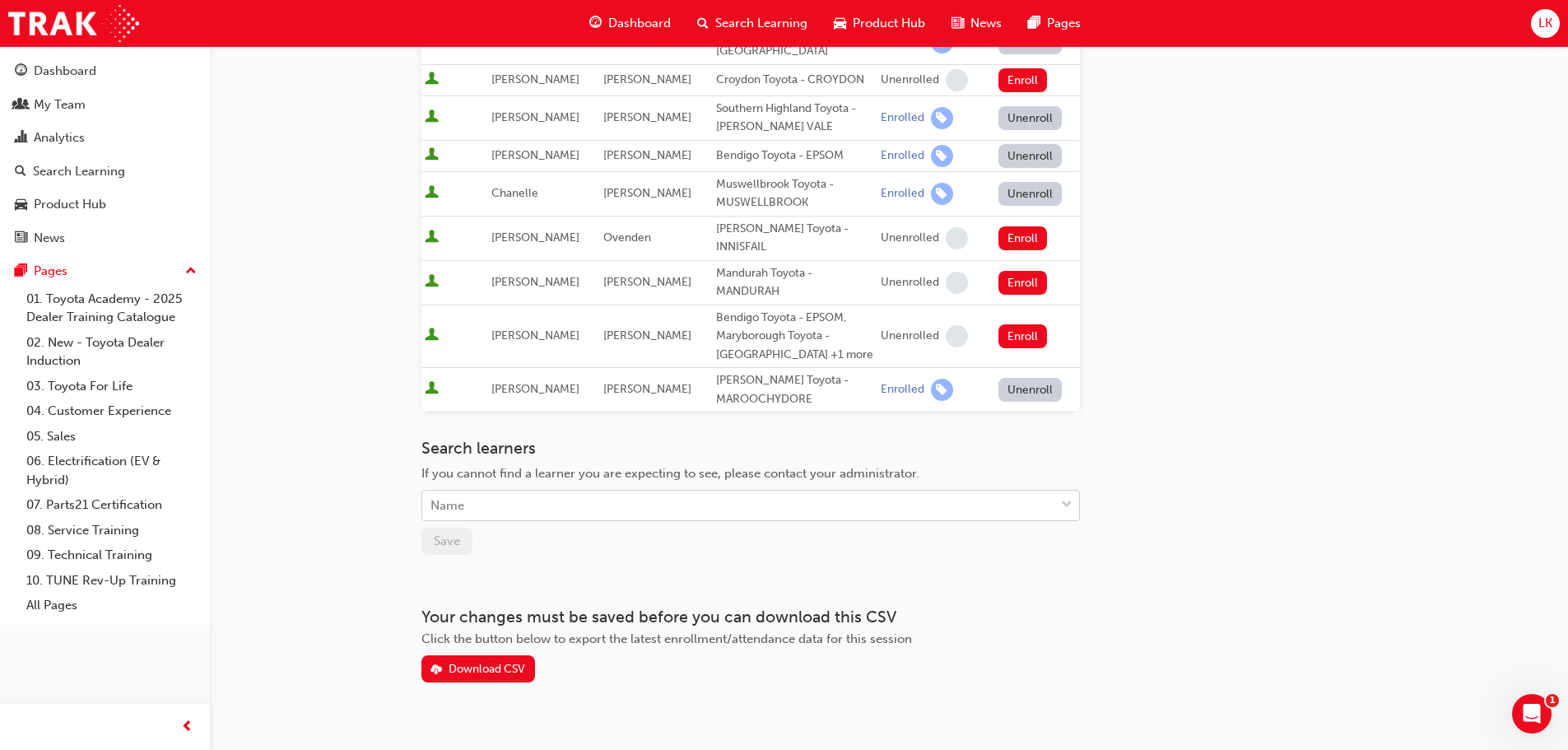
click at [460, 496] on div "Name" at bounding box center [448, 506] width 34 height 19
type input "grady"
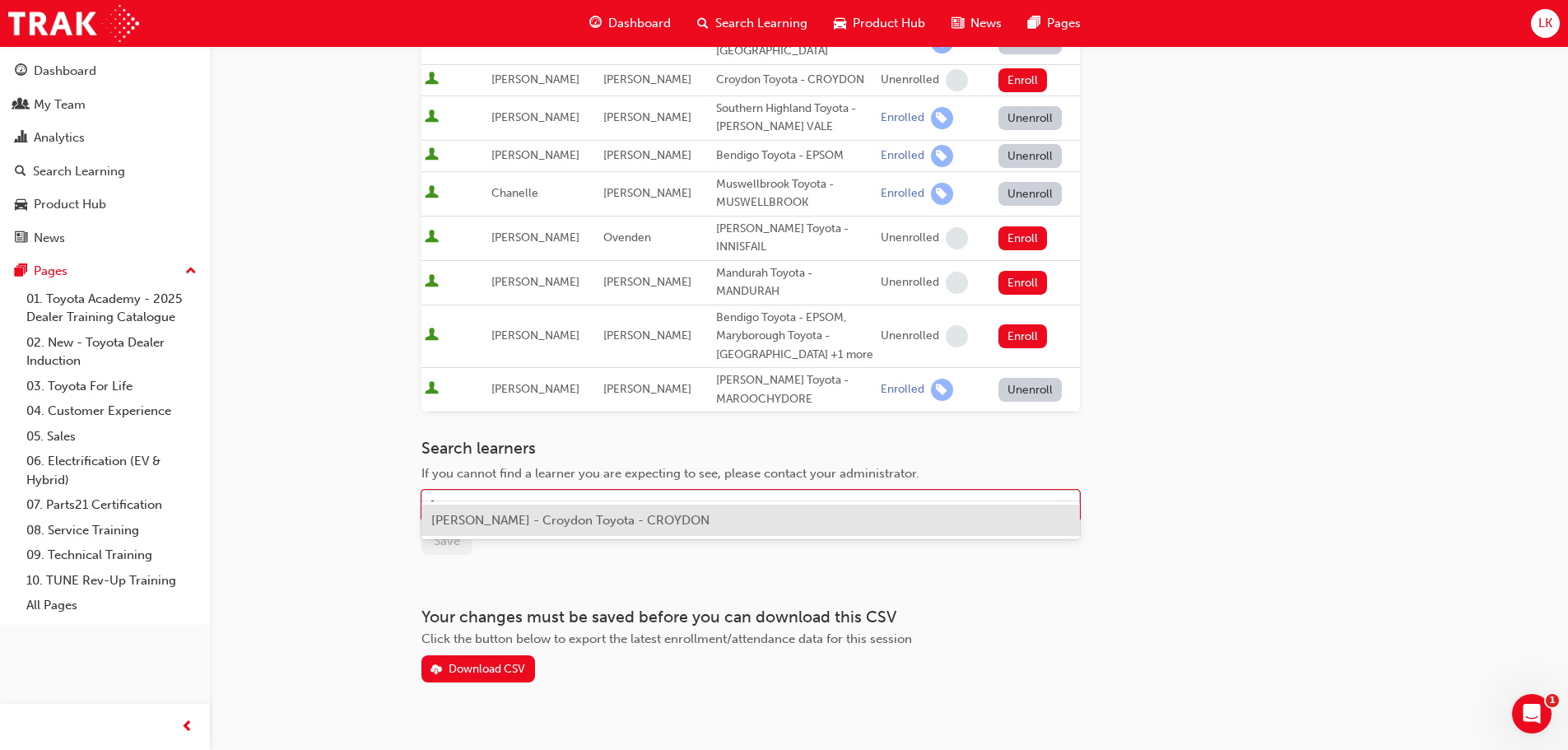
click at [514, 529] on div "Grady Mulcahy - Croydon Toyota - CROYDON" at bounding box center [751, 521] width 659 height 32
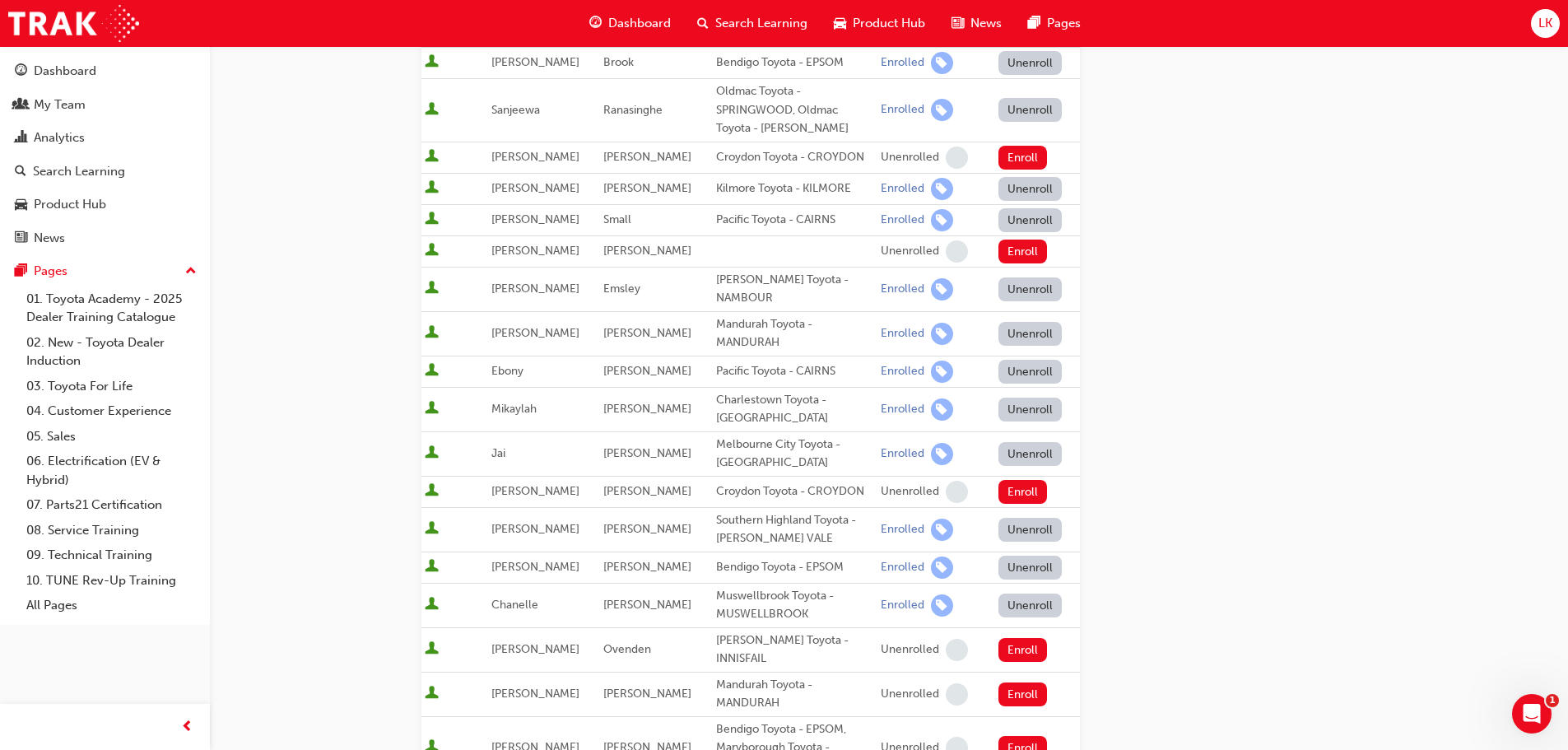
scroll to position [423, 0]
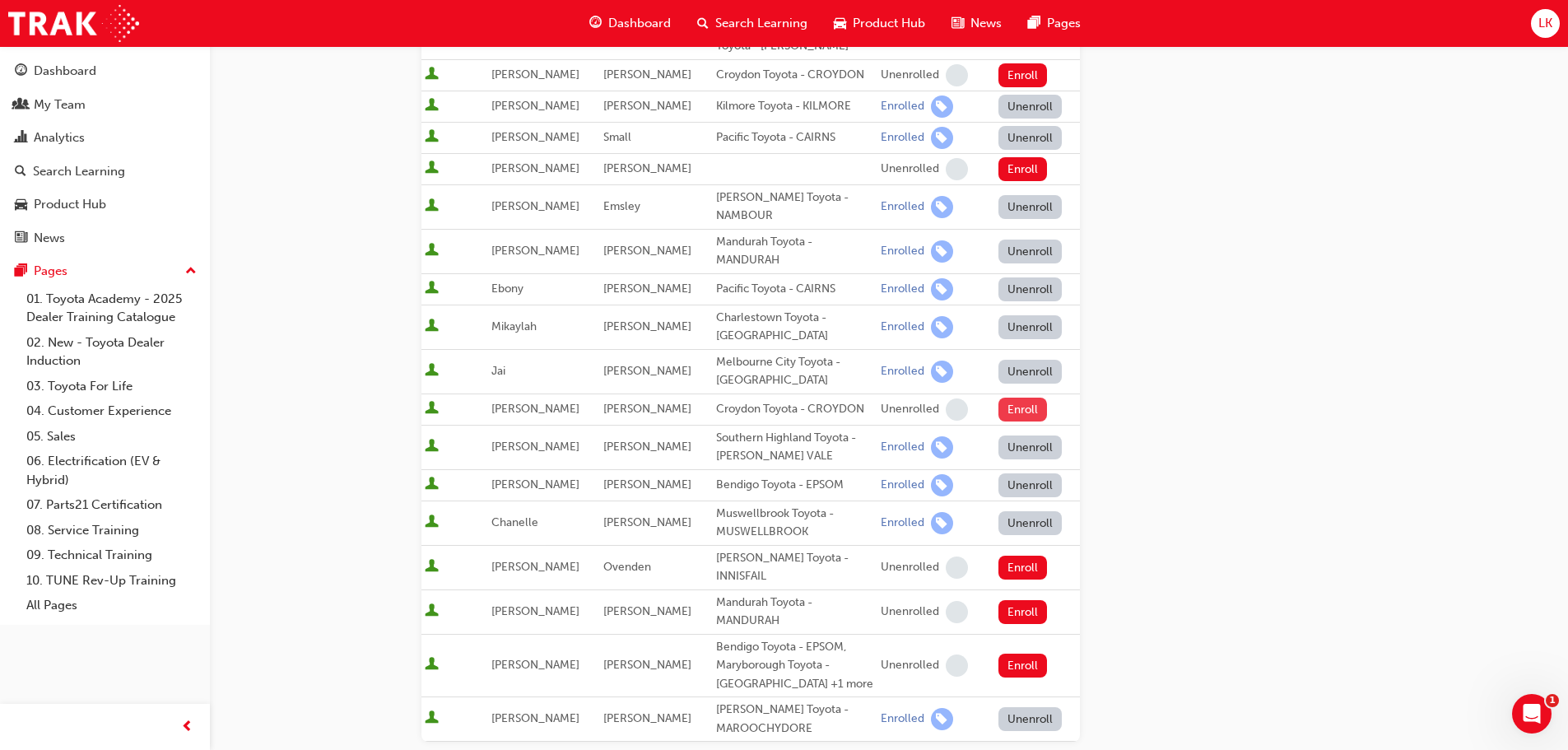
click at [1012, 398] on button "Enroll" at bounding box center [1024, 410] width 49 height 24
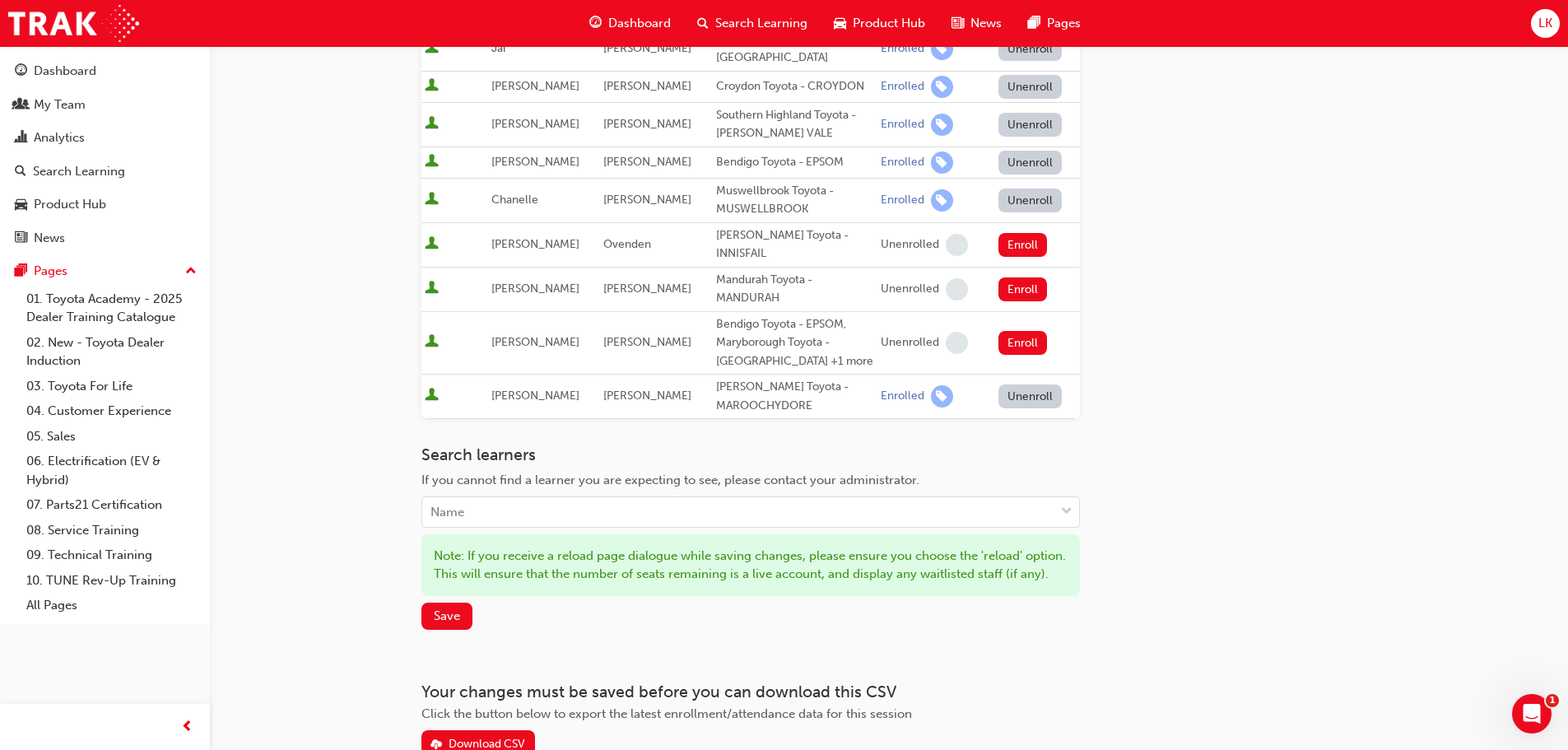
scroll to position [753, 0]
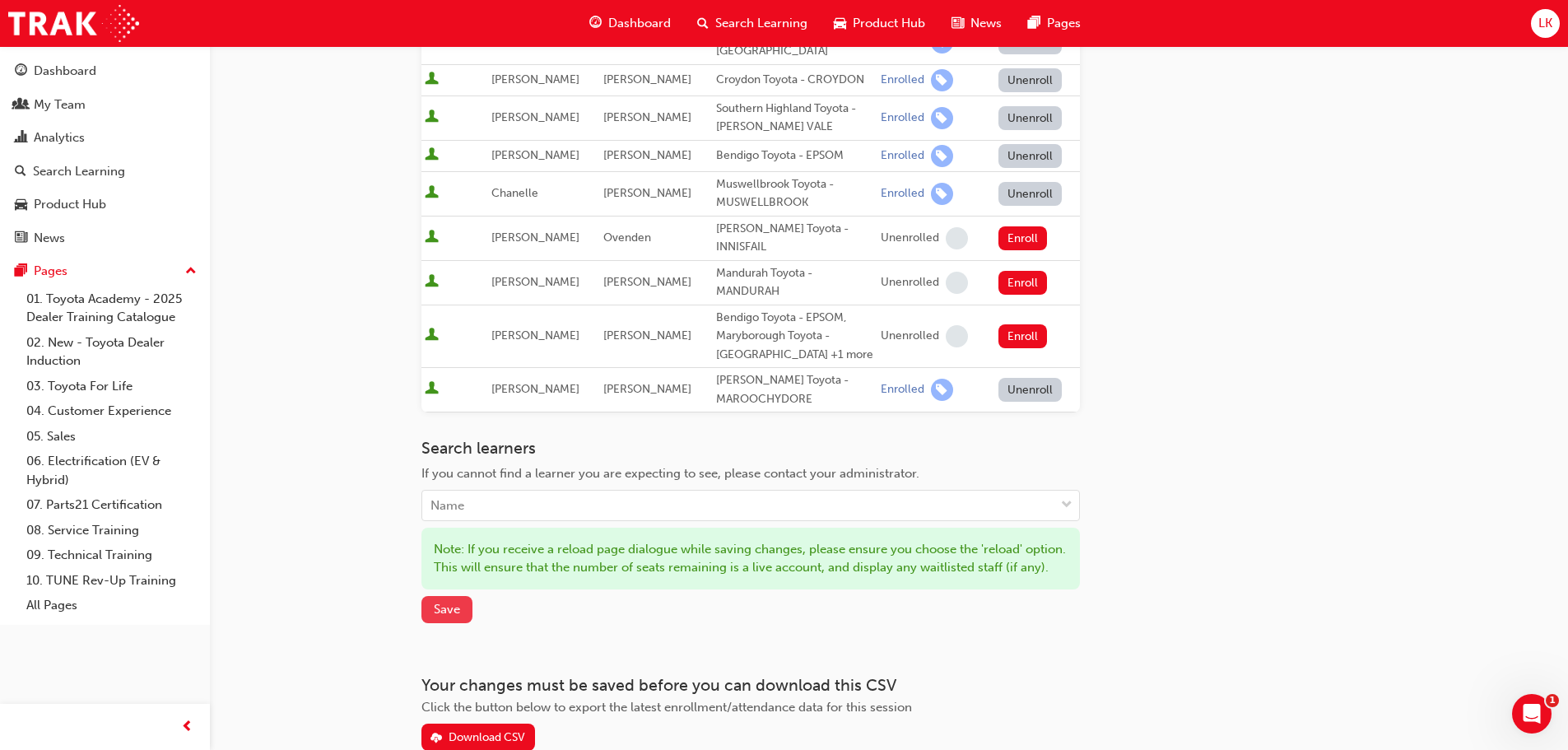
click at [446, 607] on span "Save" at bounding box center [447, 609] width 26 height 14
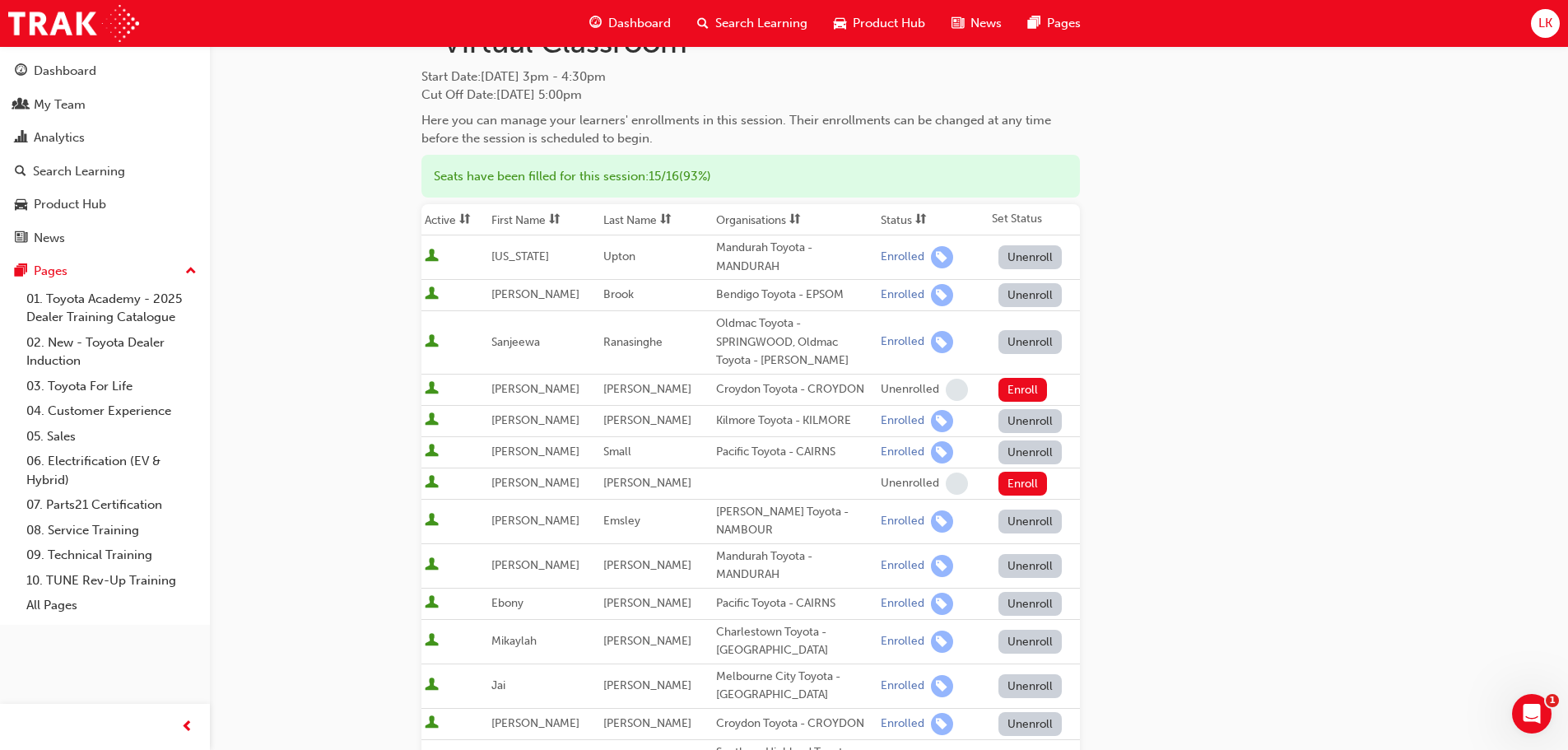
scroll to position [0, 0]
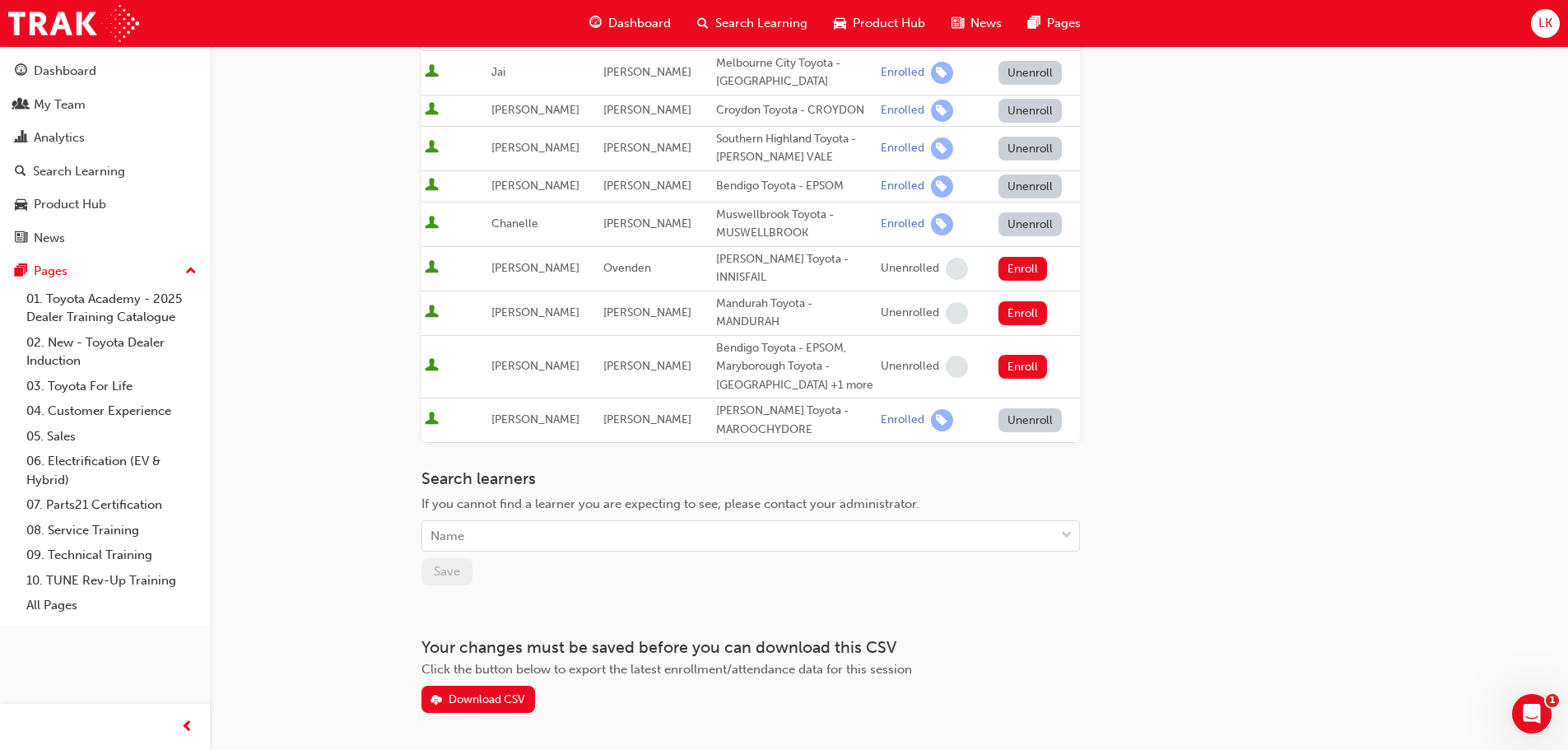
scroll to position [753, 0]
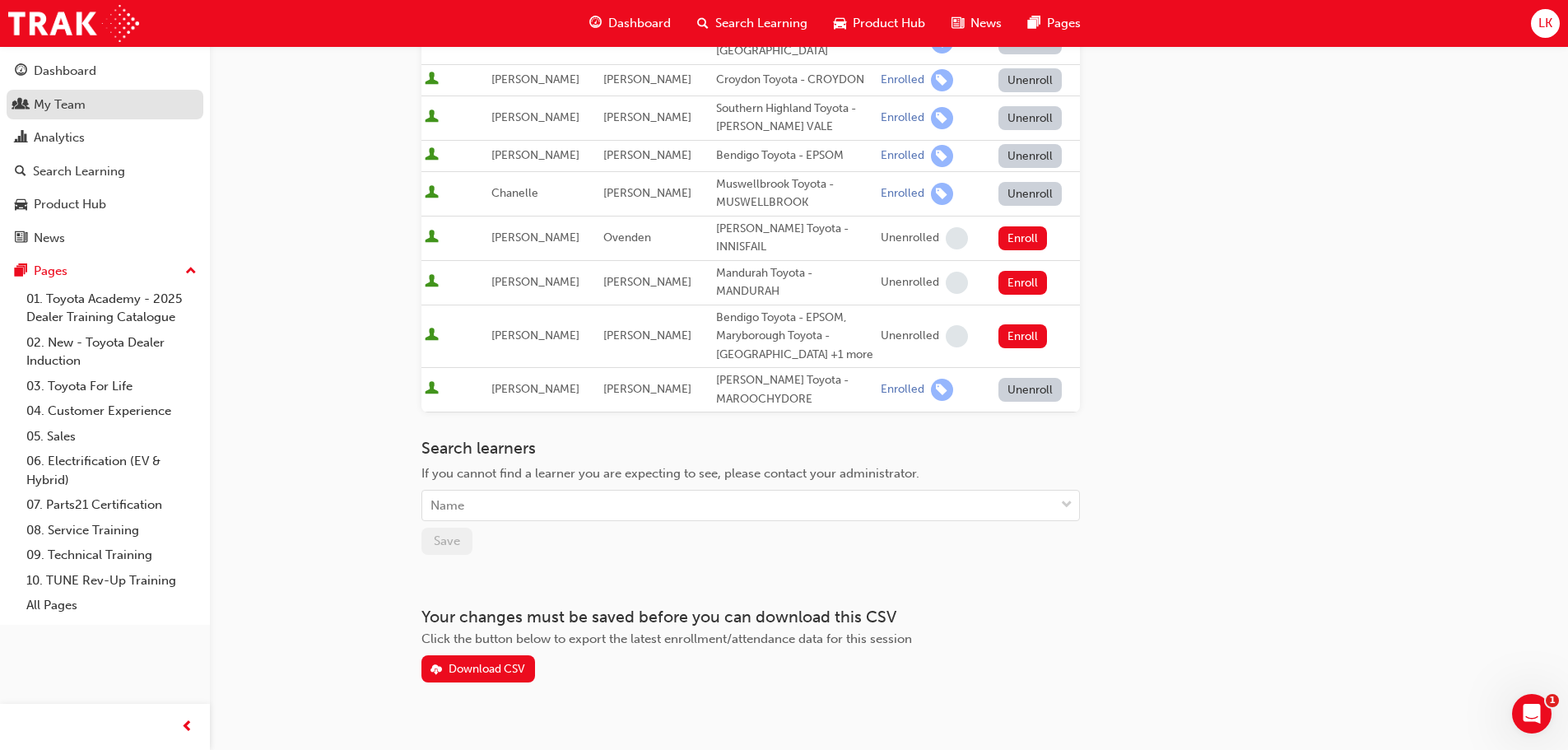
click at [76, 104] on div "My Team" at bounding box center [59, 105] width 52 height 19
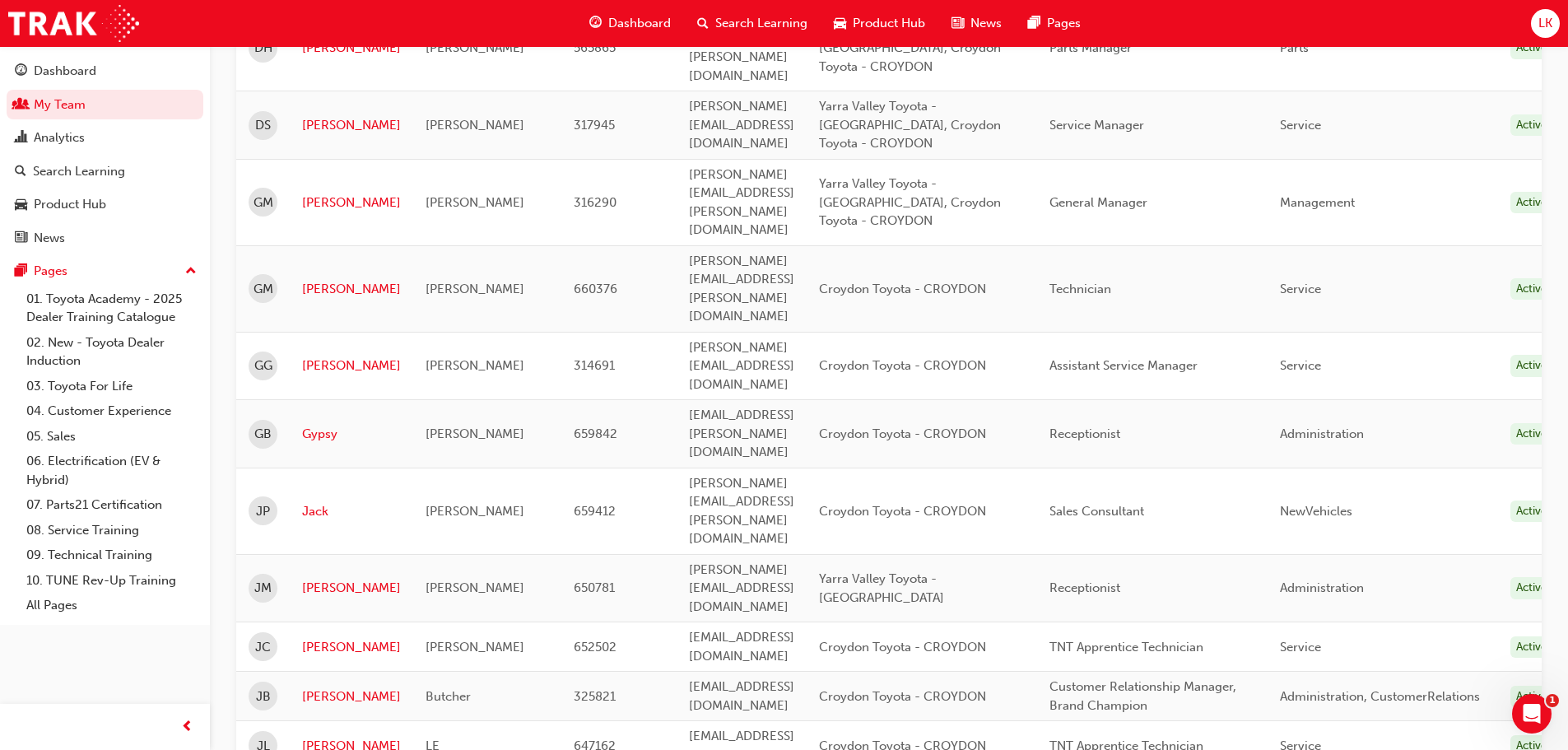
scroll to position [1235, 0]
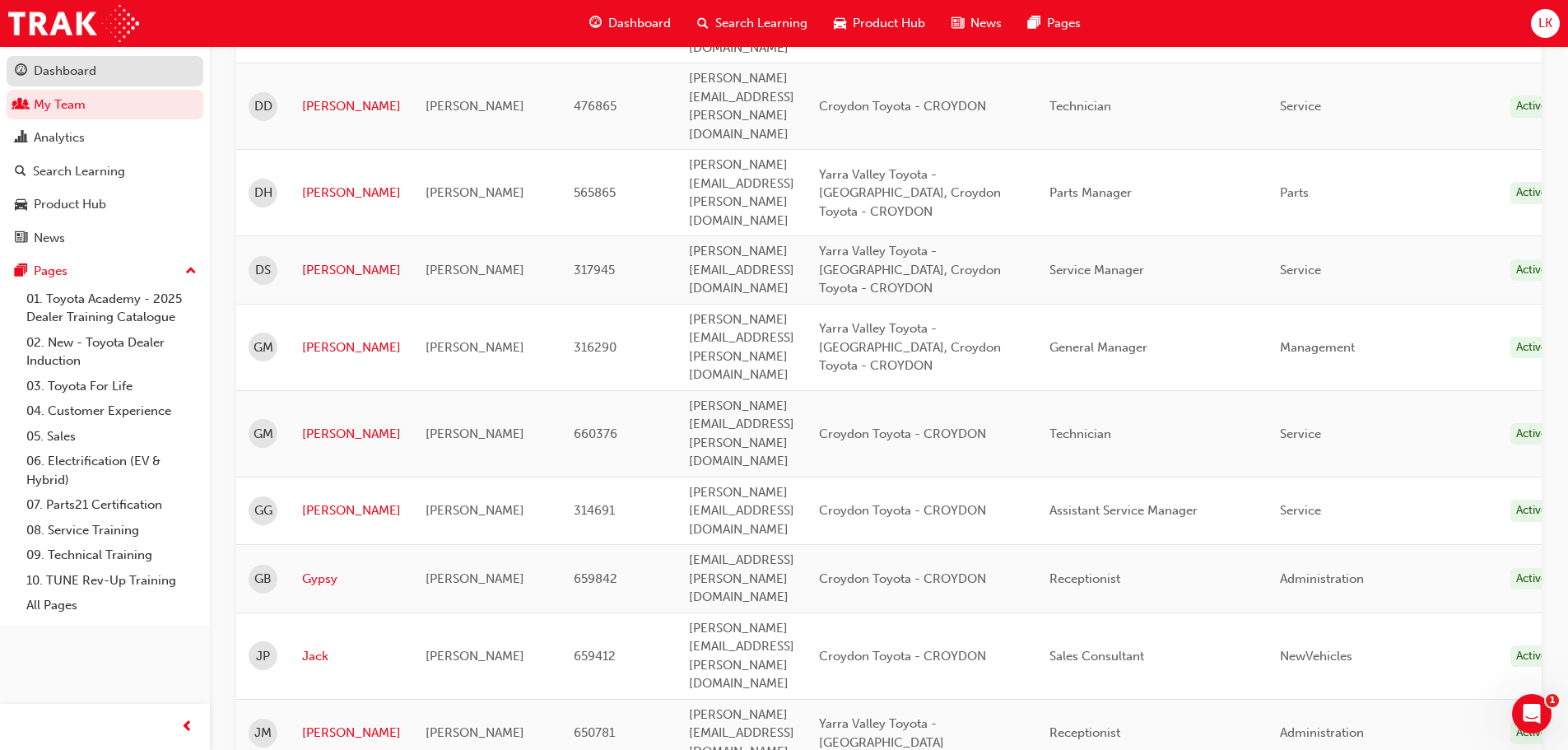
click at [86, 69] on div "Dashboard" at bounding box center [65, 71] width 63 height 19
